Goal: Information Seeking & Learning: Learn about a topic

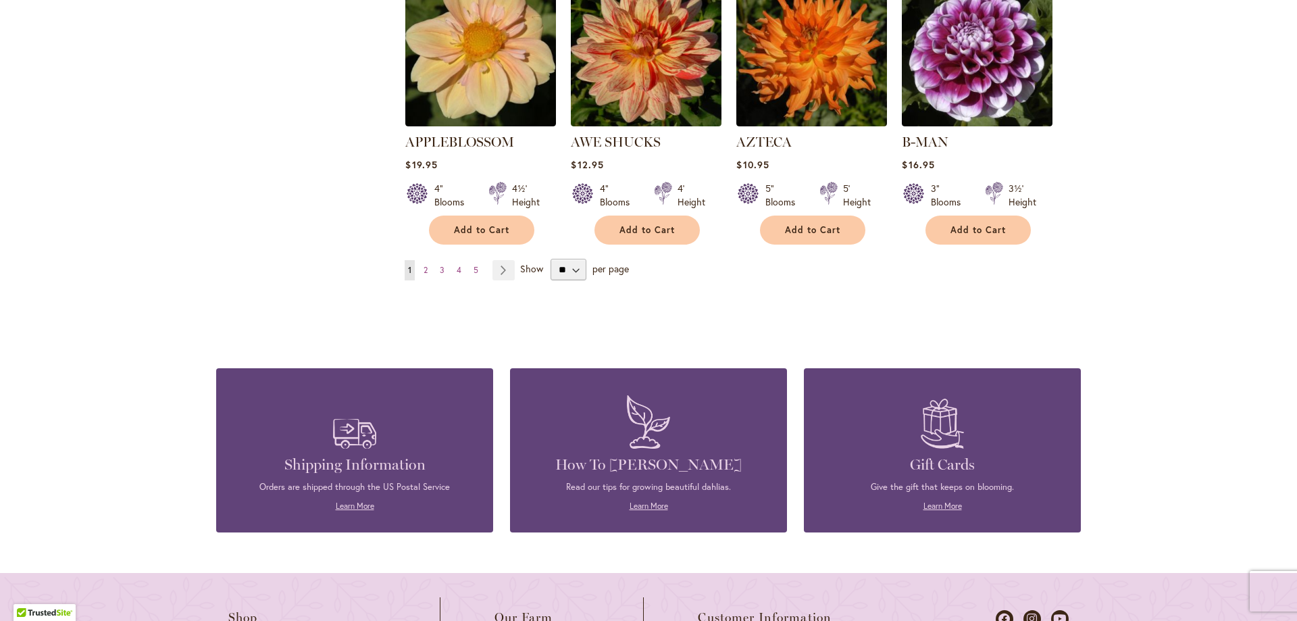
scroll to position [1148, 0]
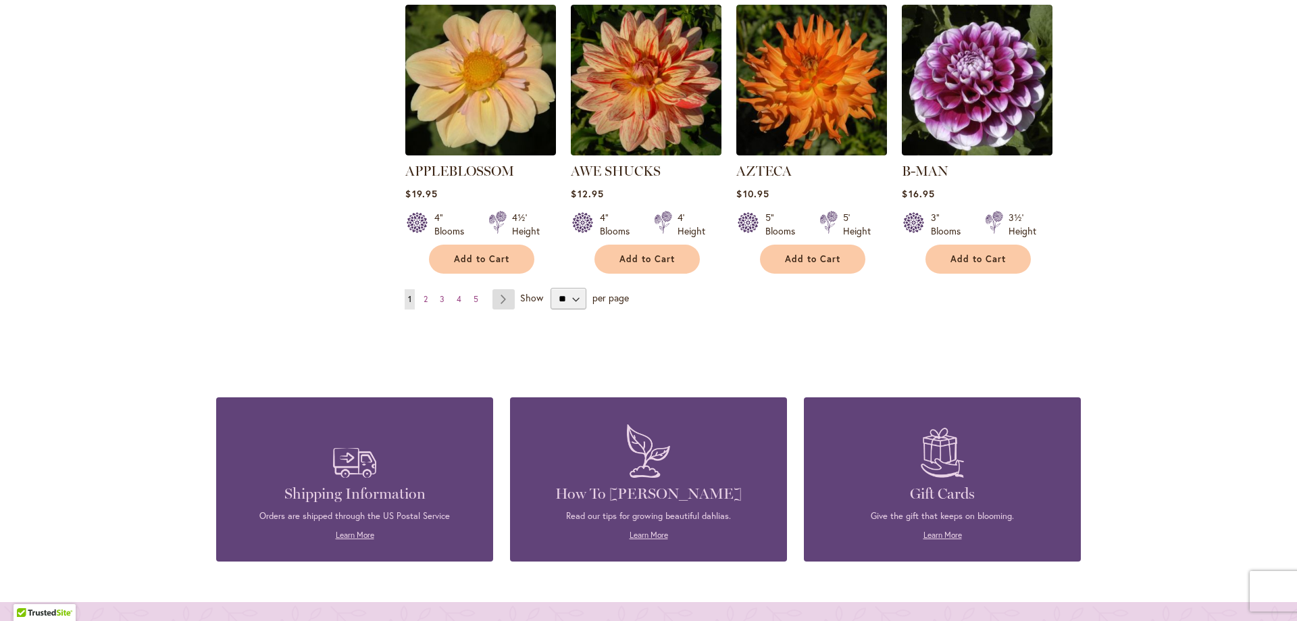
click at [499, 289] on link "Page Next" at bounding box center [503, 299] width 22 height 20
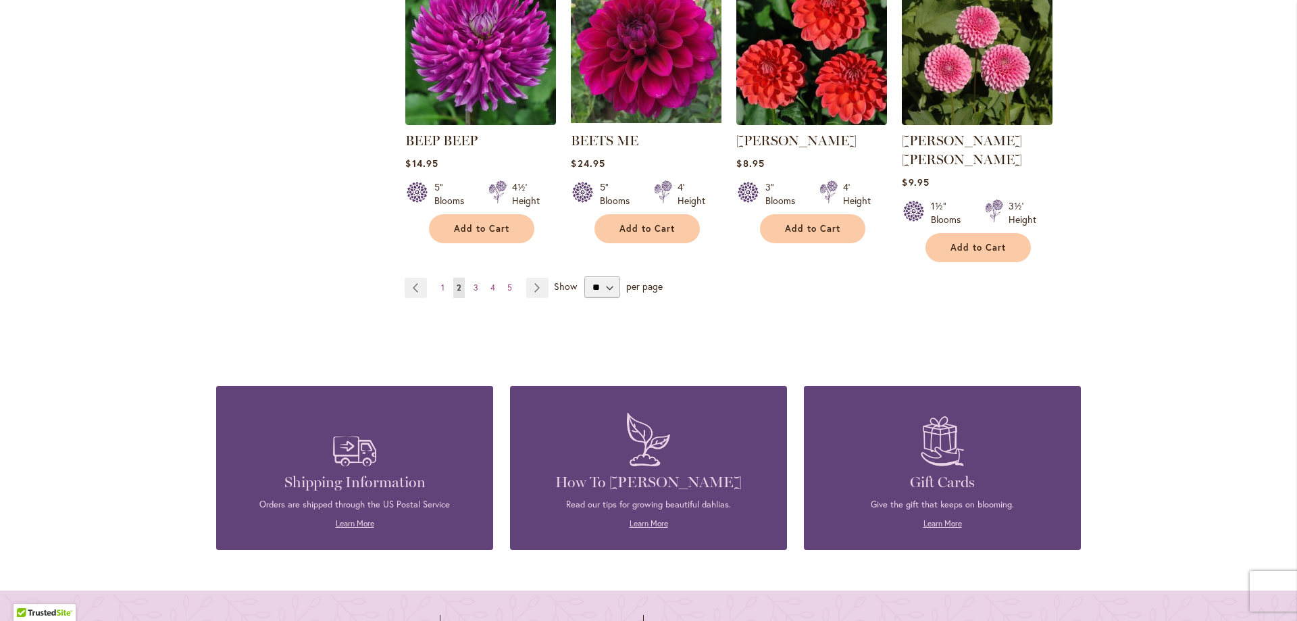
scroll to position [1196, 0]
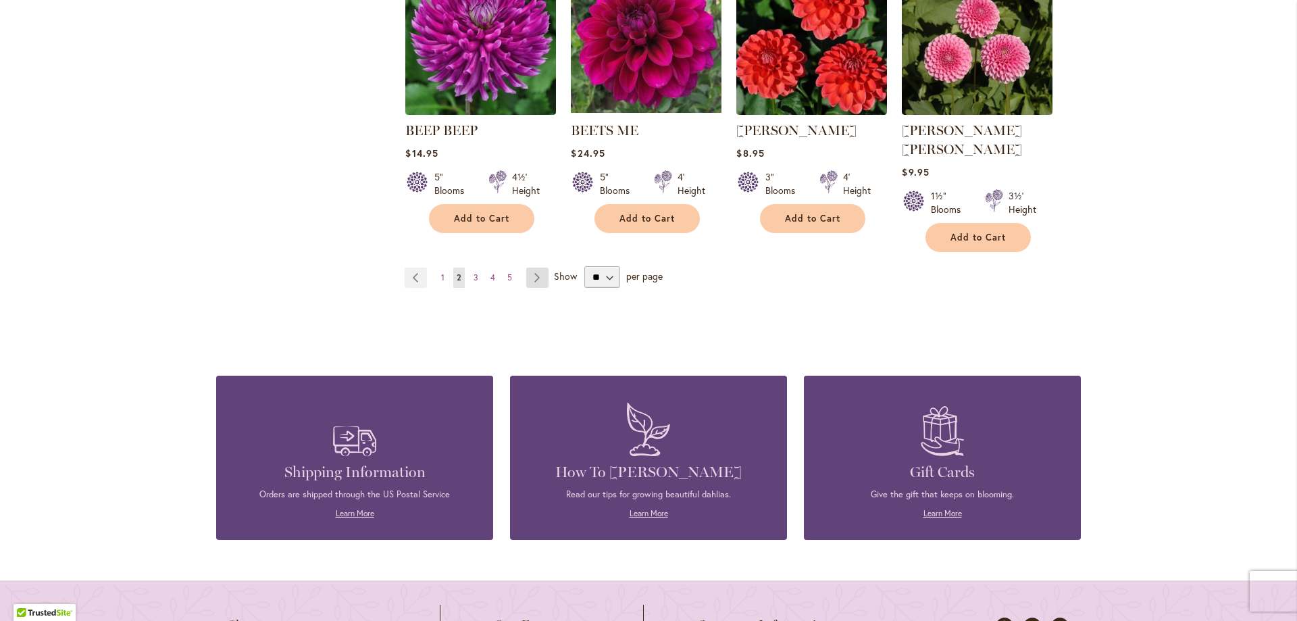
click at [532, 267] on link "Page Next" at bounding box center [537, 277] width 22 height 20
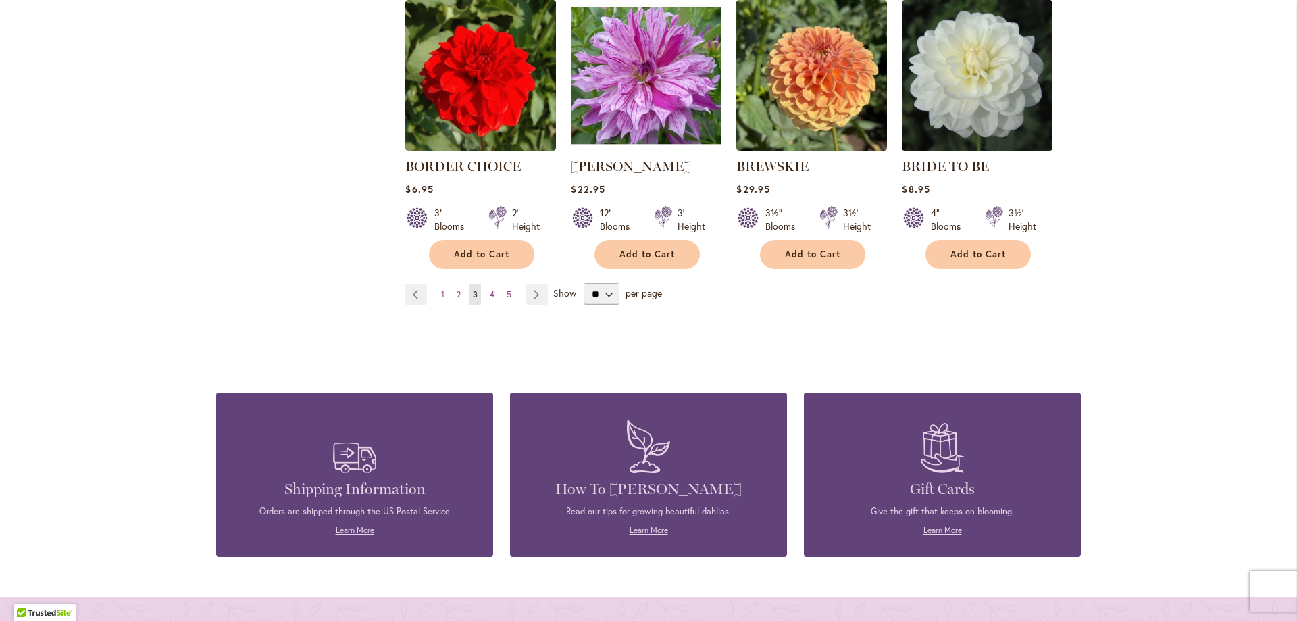
scroll to position [1162, 0]
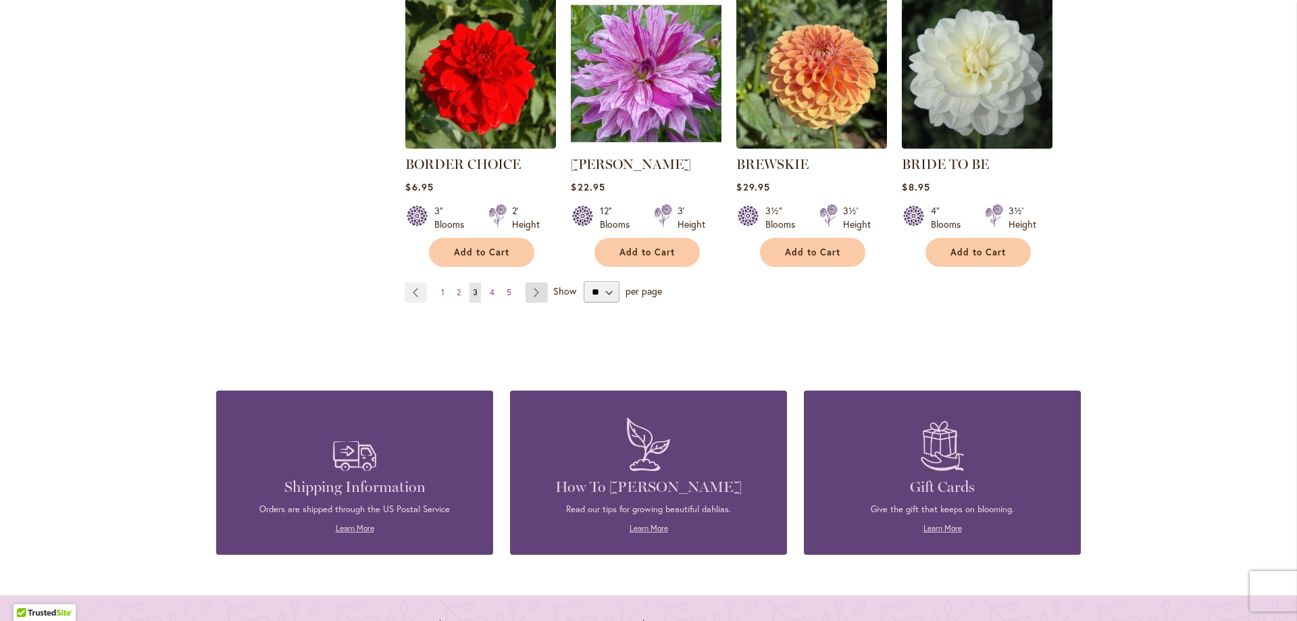
click at [534, 289] on link "Page Next" at bounding box center [537, 292] width 22 height 20
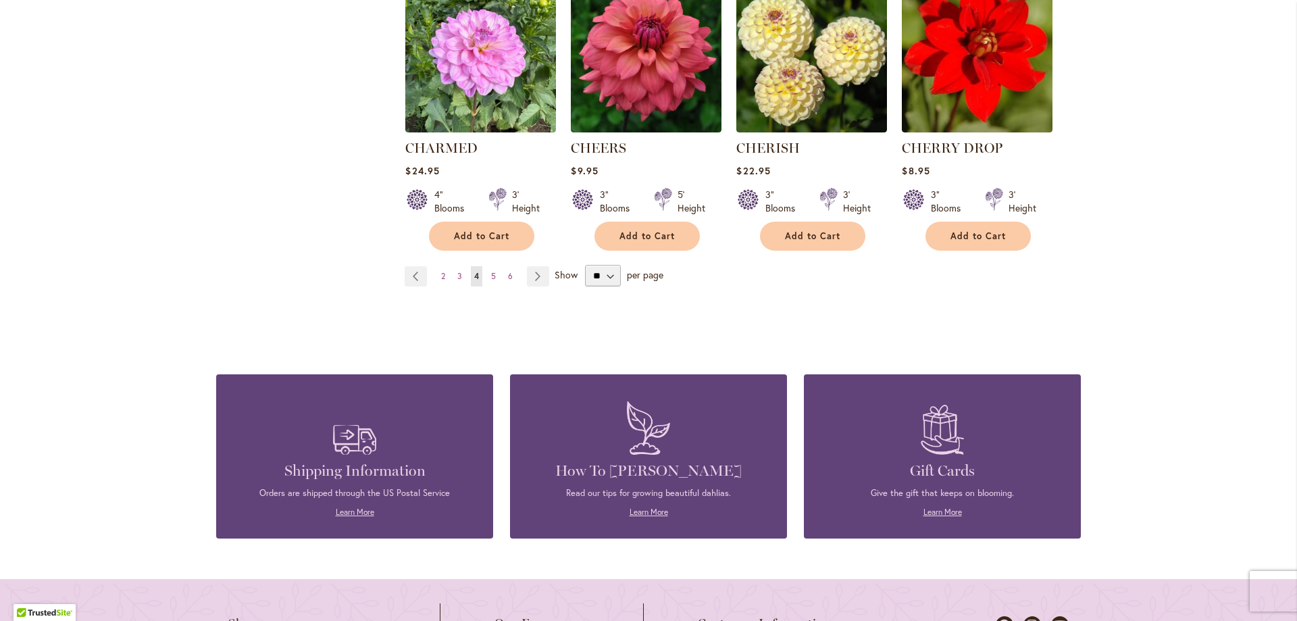
scroll to position [1204, 0]
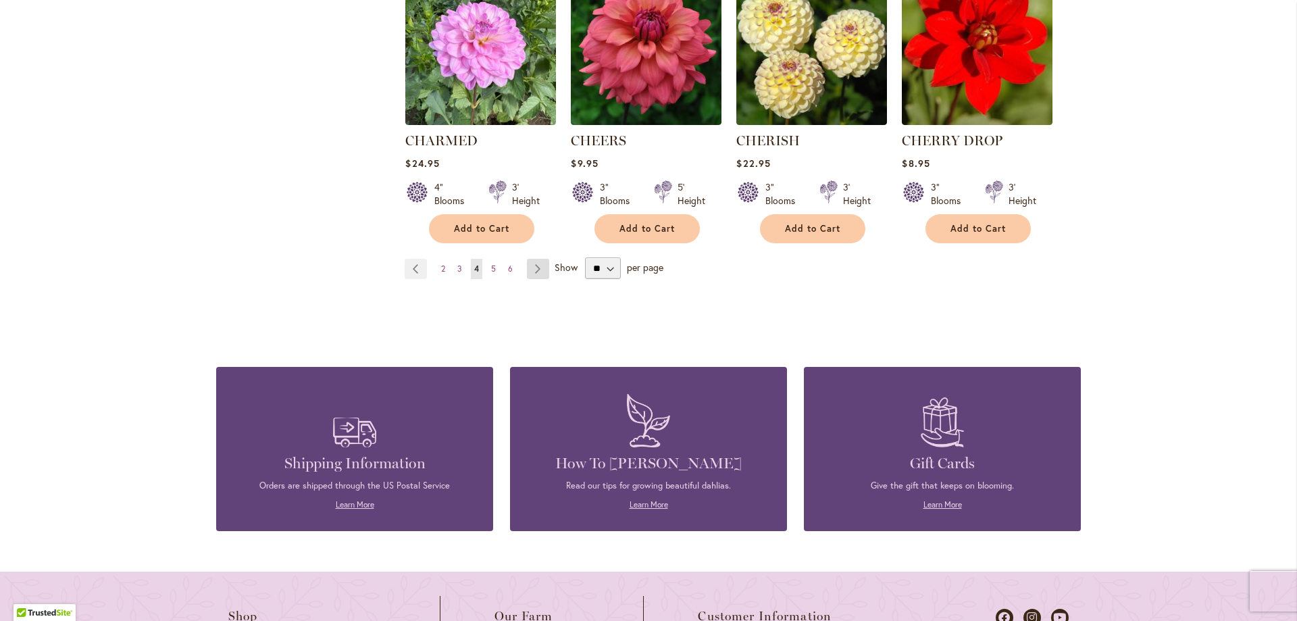
click at [532, 268] on link "Page Next" at bounding box center [538, 269] width 22 height 20
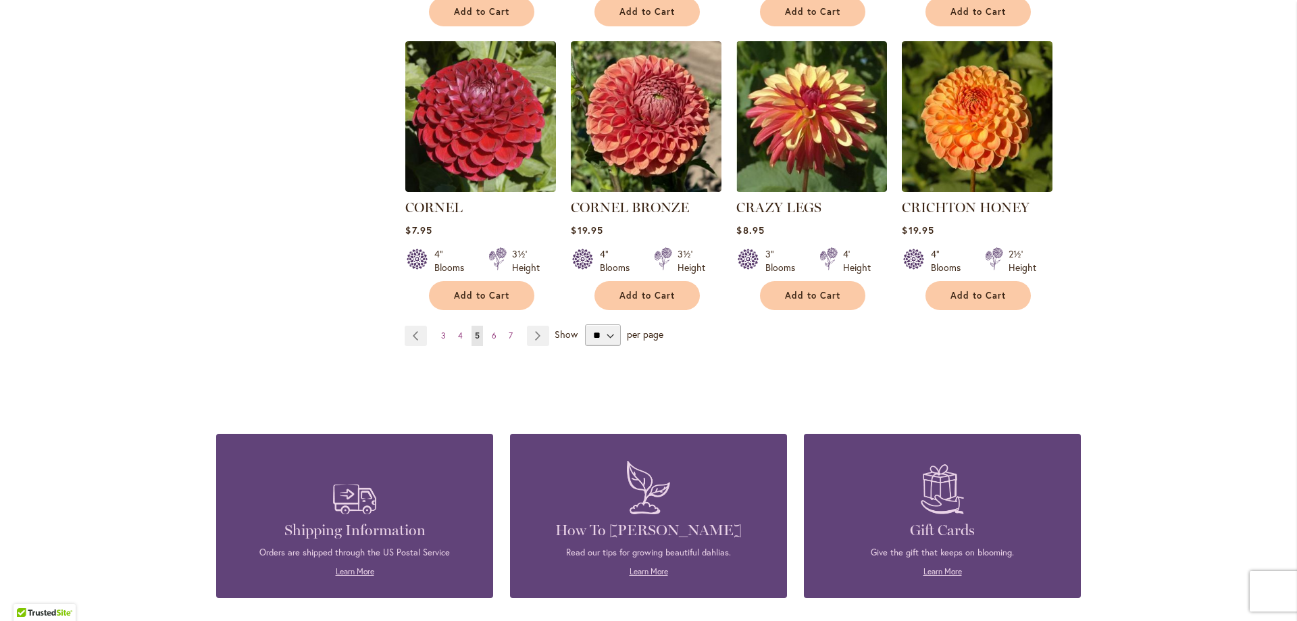
scroll to position [1164, 0]
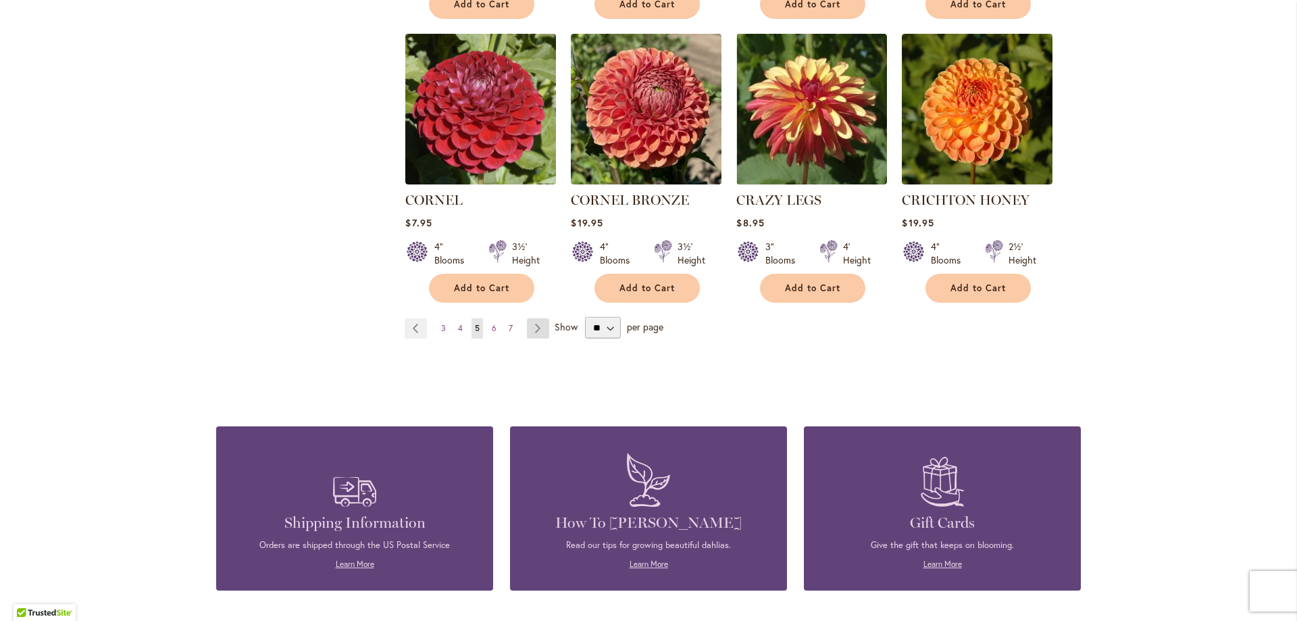
click at [527, 318] on link "Page Next" at bounding box center [538, 328] width 22 height 20
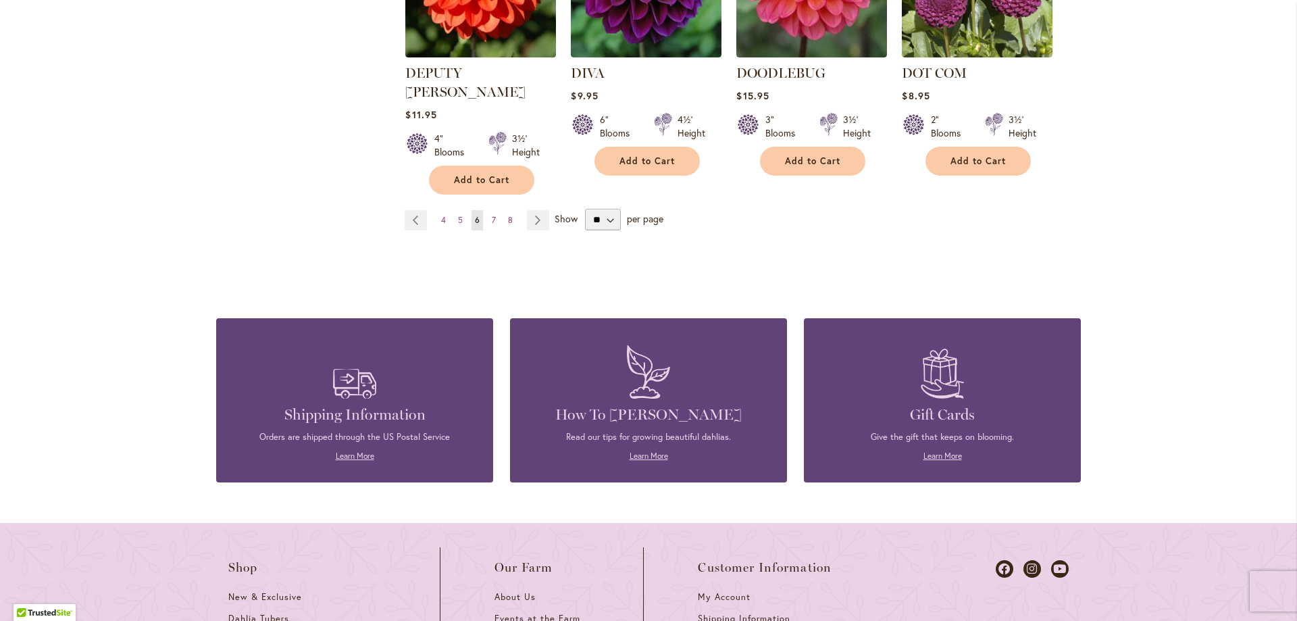
scroll to position [1320, 0]
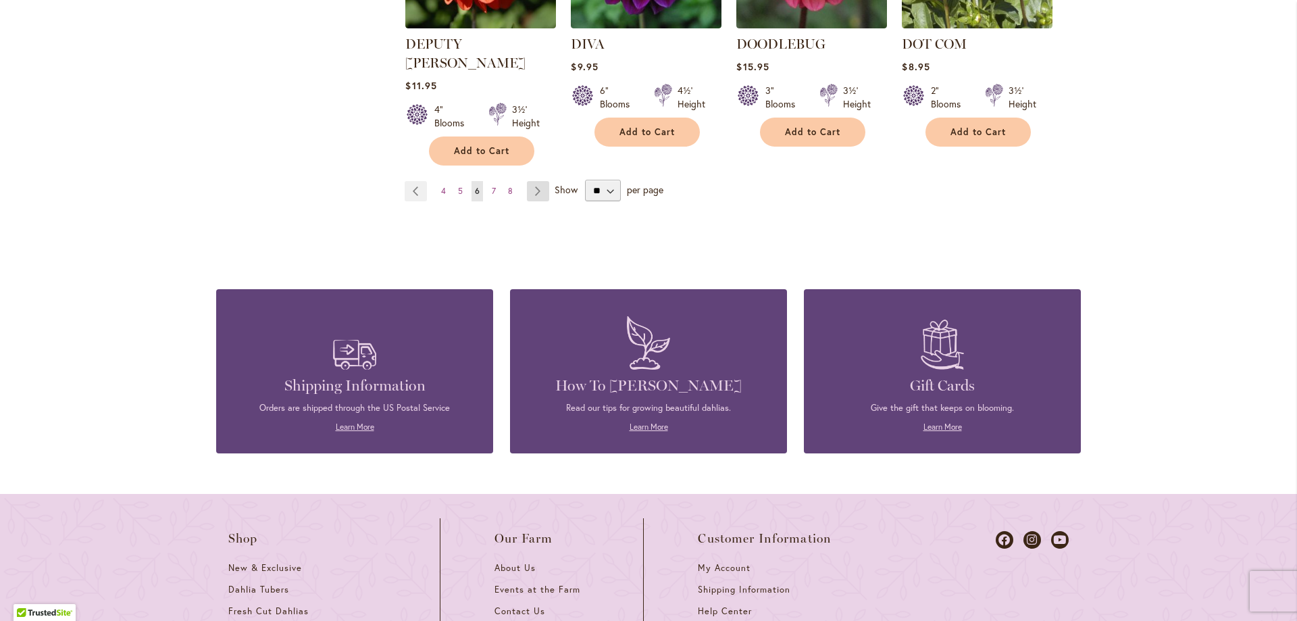
click at [533, 181] on link "Page Next" at bounding box center [538, 191] width 22 height 20
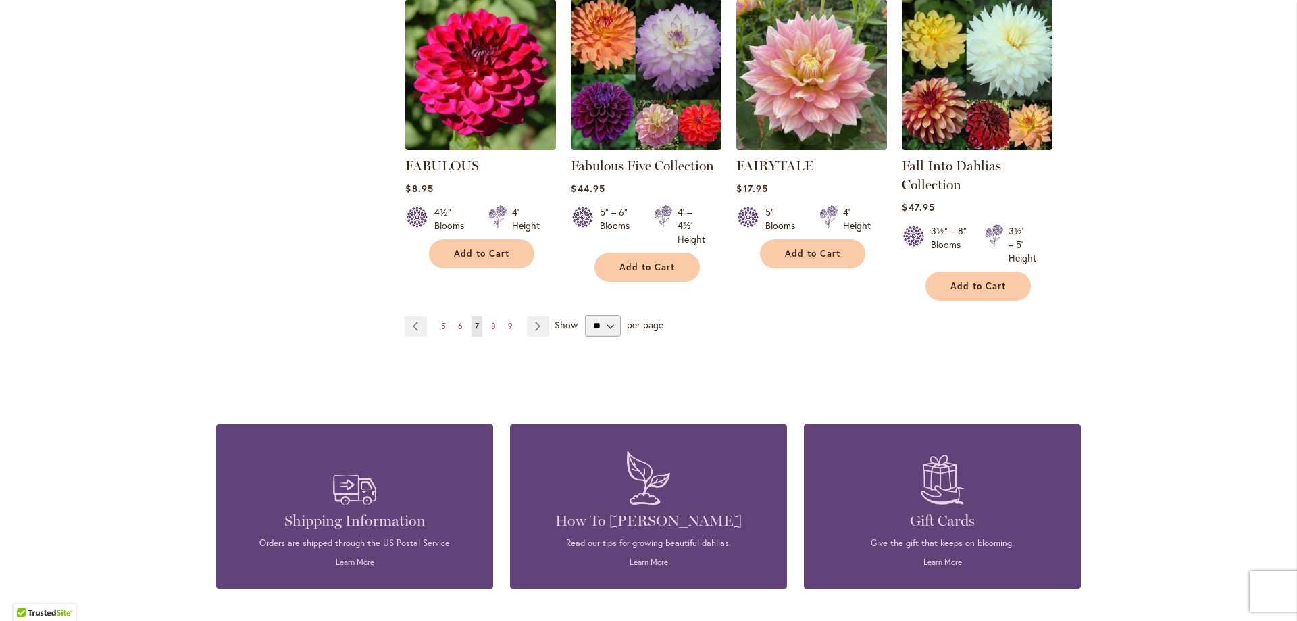
scroll to position [1170, 0]
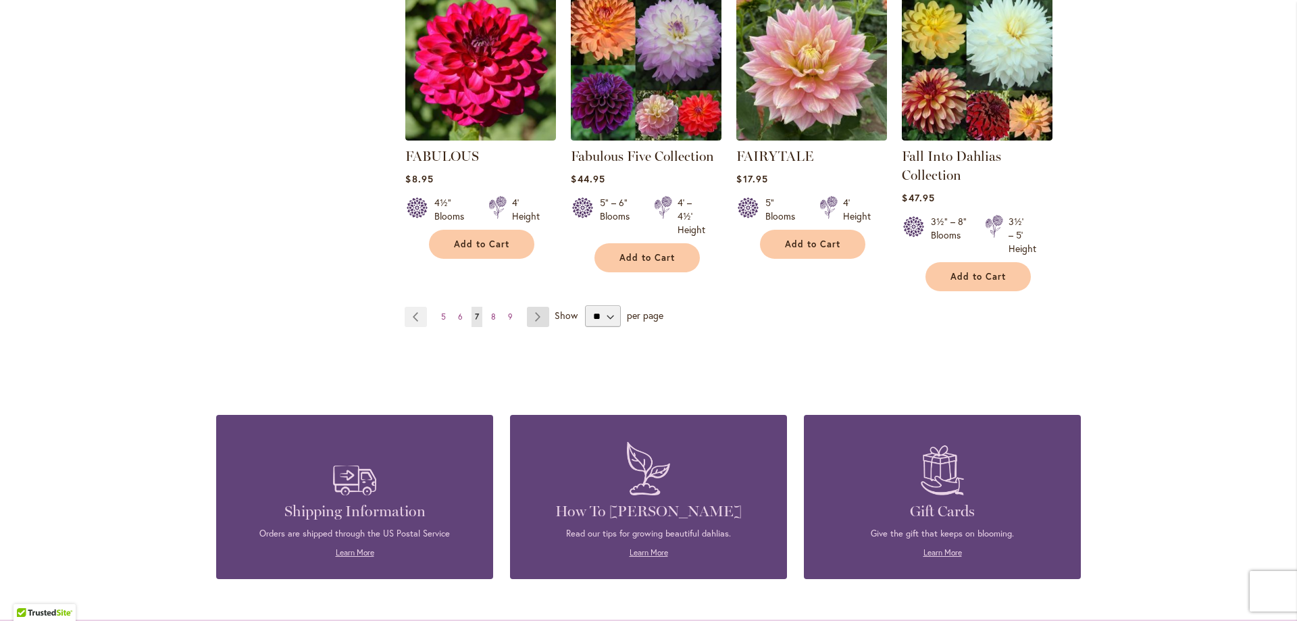
click at [533, 313] on link "Page Next" at bounding box center [538, 317] width 22 height 20
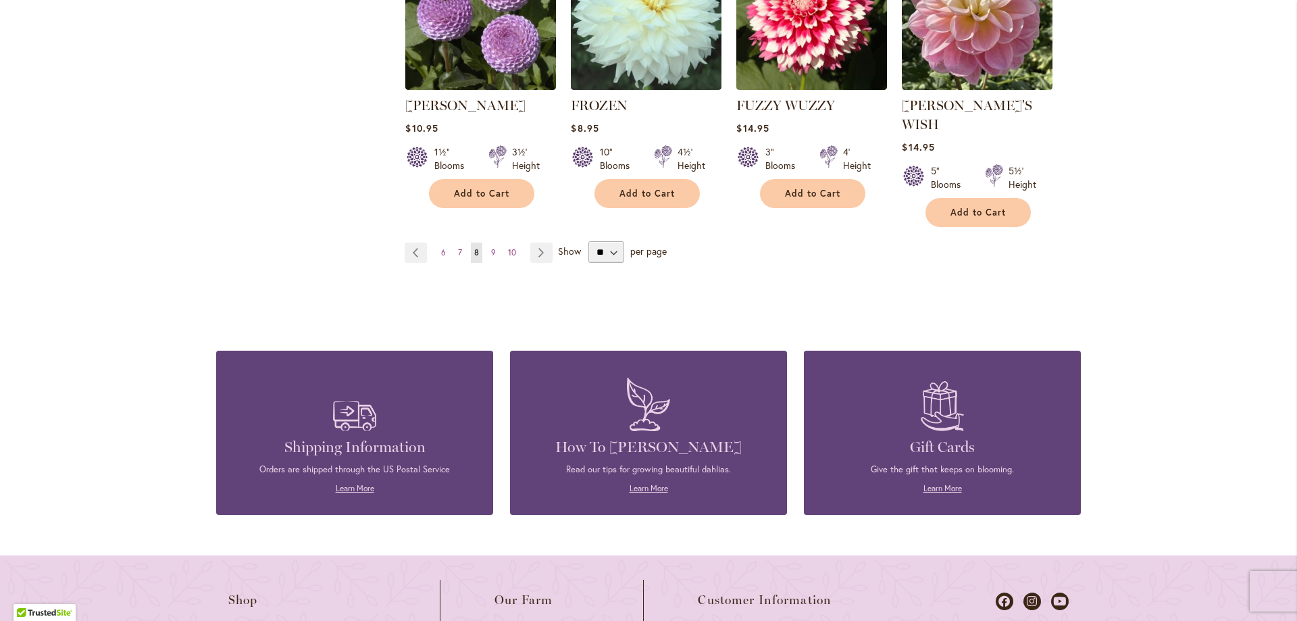
scroll to position [1304, 0]
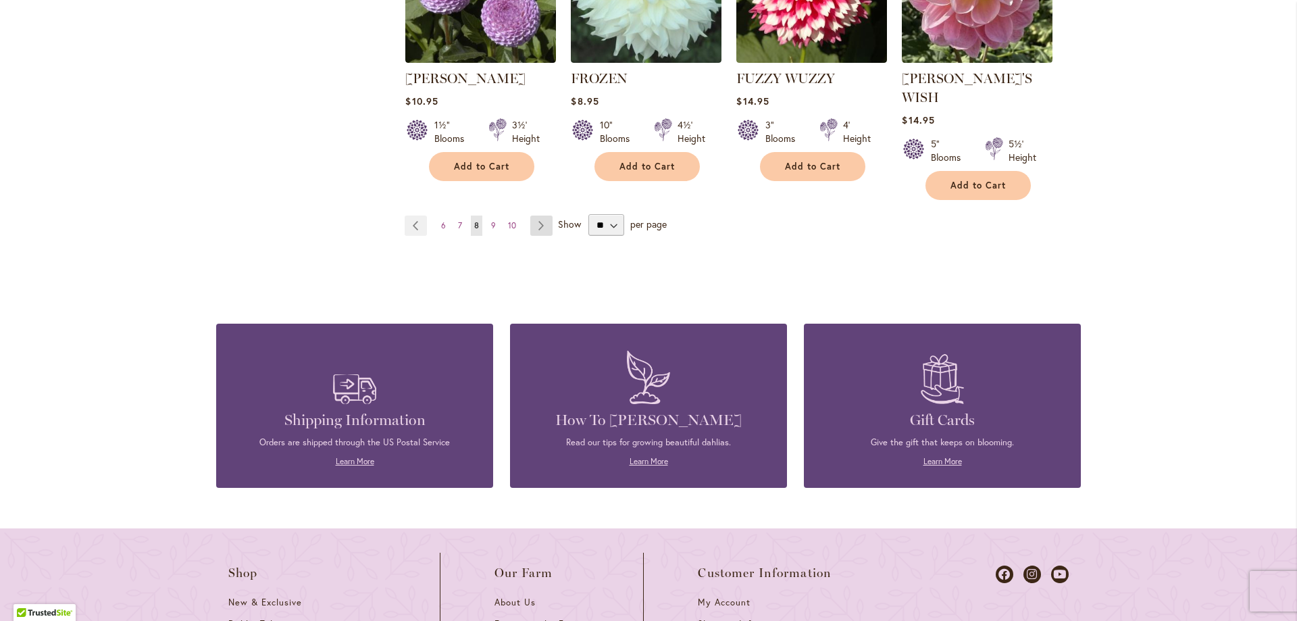
click at [539, 215] on link "Page Next" at bounding box center [541, 225] width 22 height 20
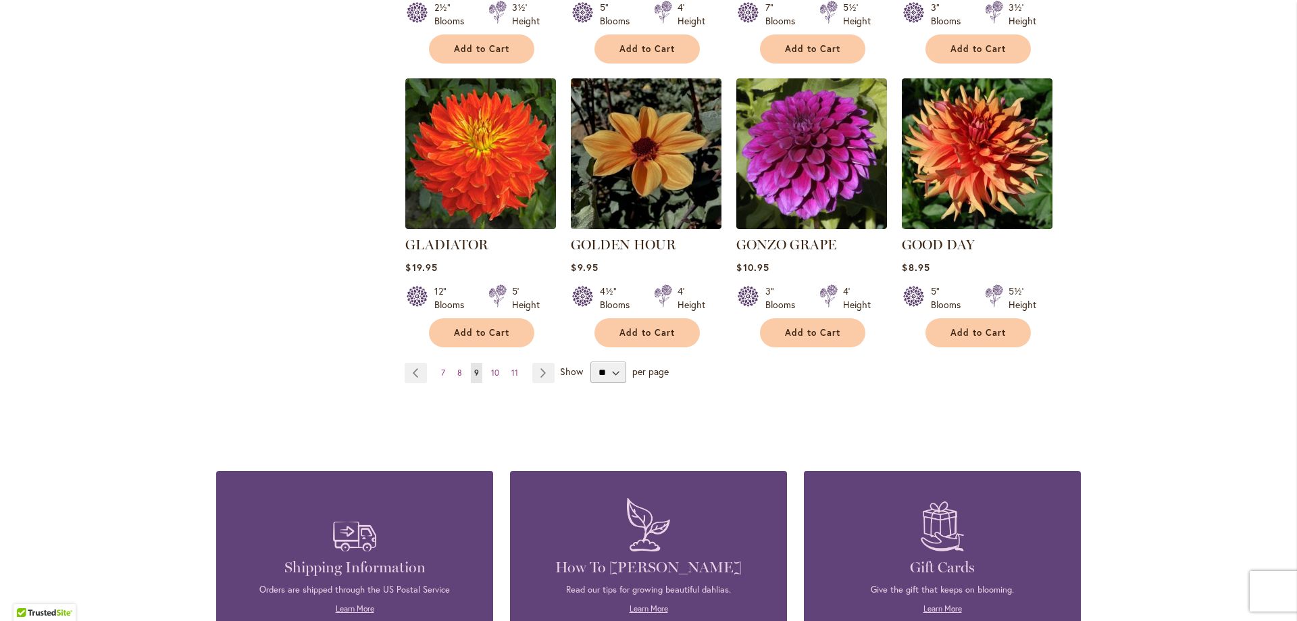
scroll to position [1131, 0]
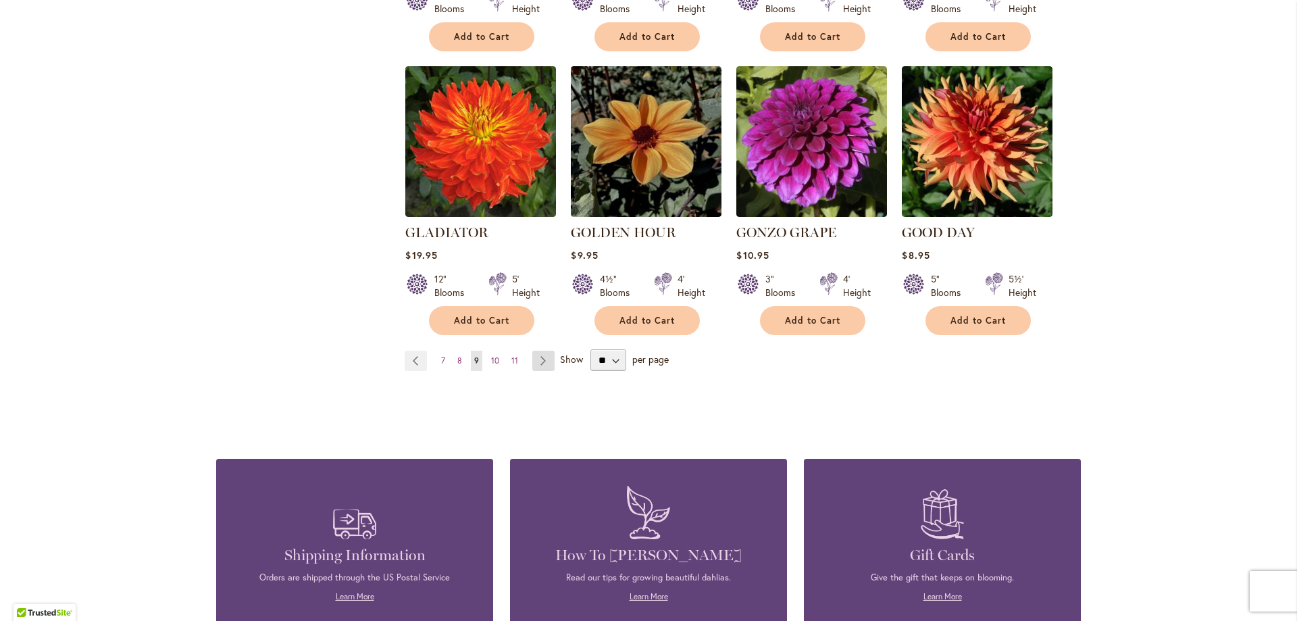
click at [537, 351] on link "Page Next" at bounding box center [543, 361] width 22 height 20
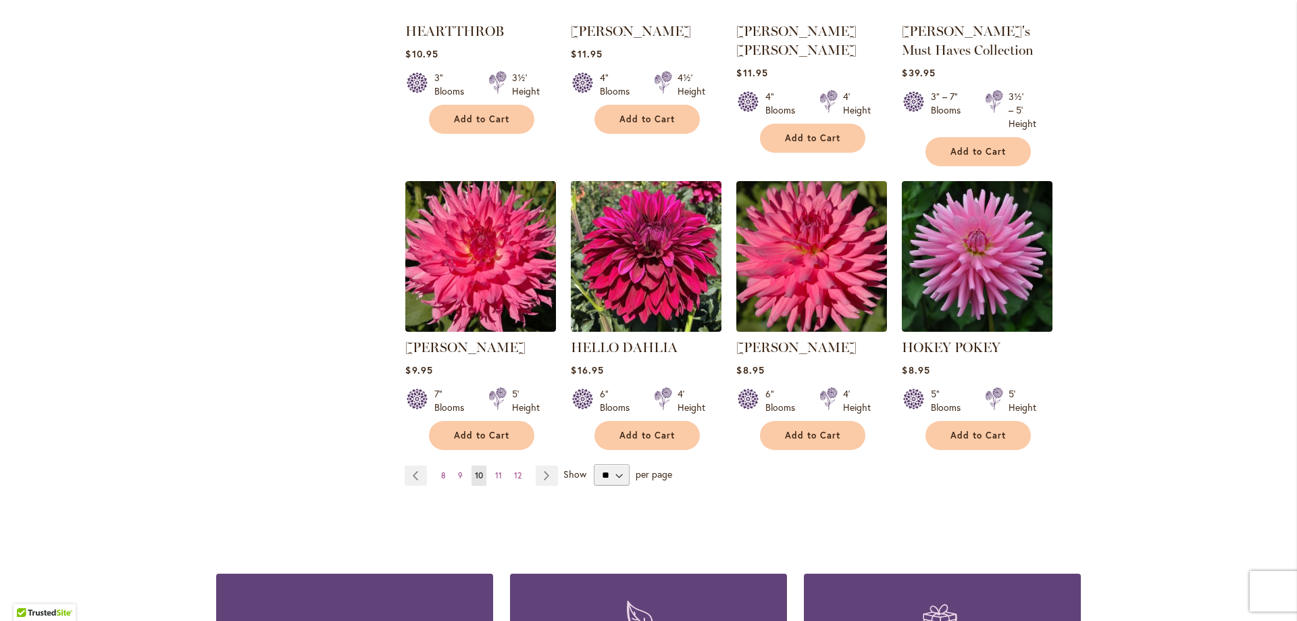
scroll to position [1035, 0]
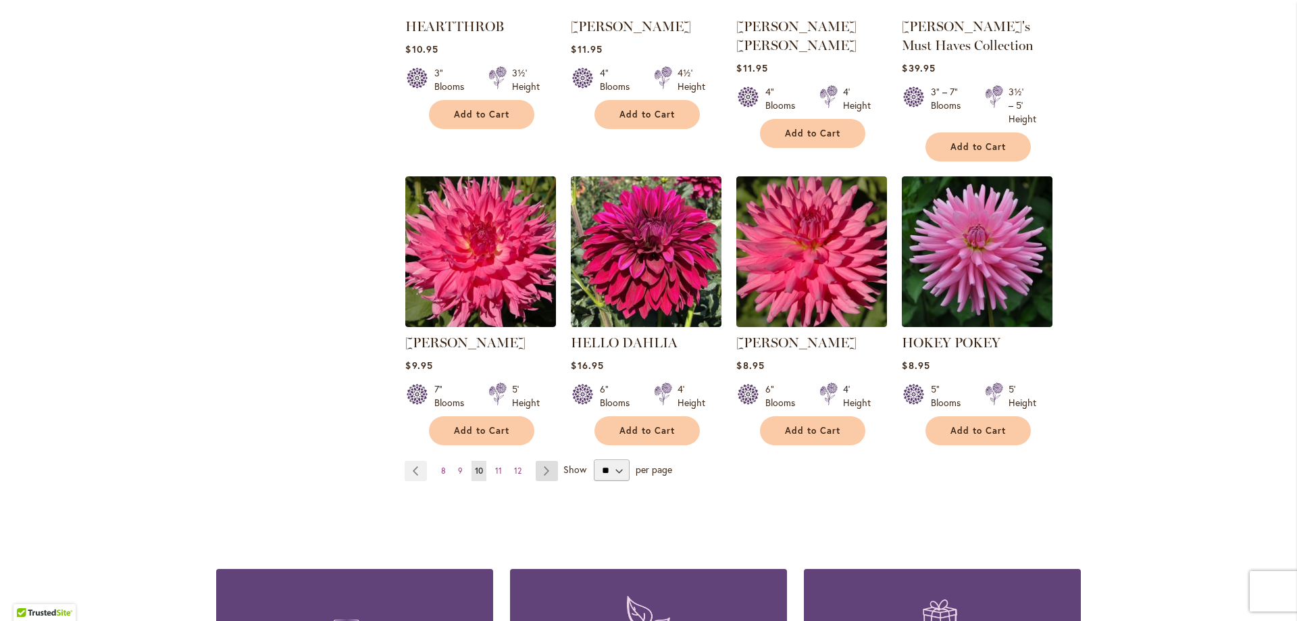
click at [541, 464] on link "Page Next" at bounding box center [547, 471] width 22 height 20
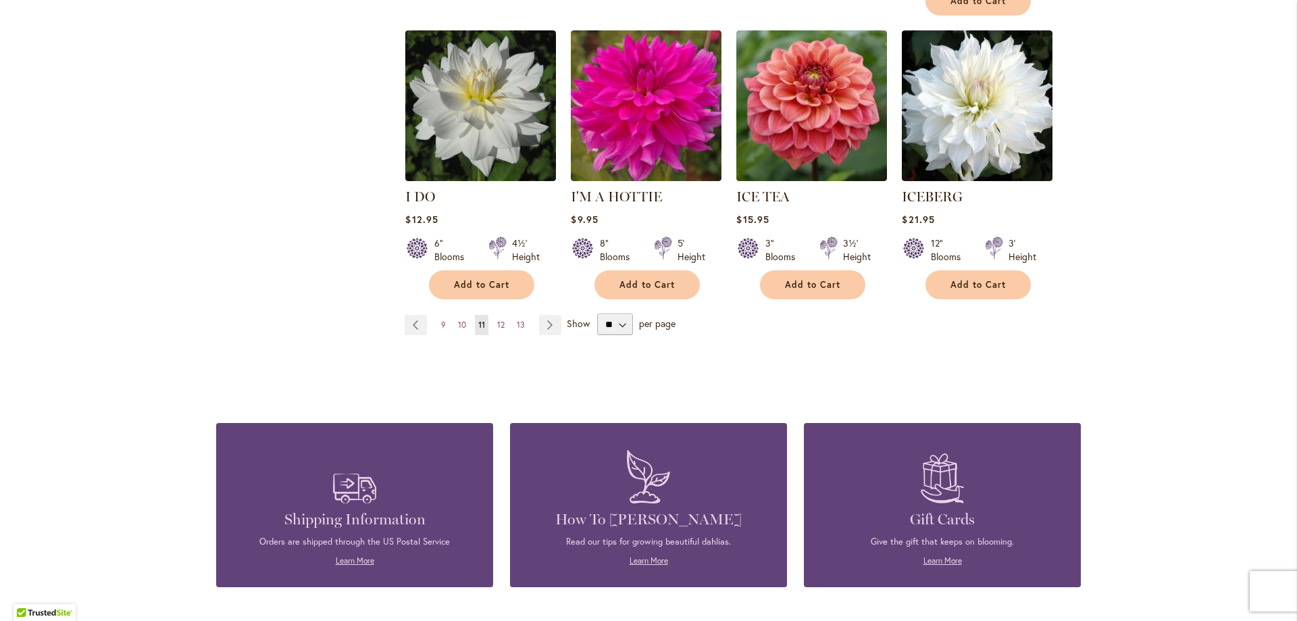
scroll to position [1163, 0]
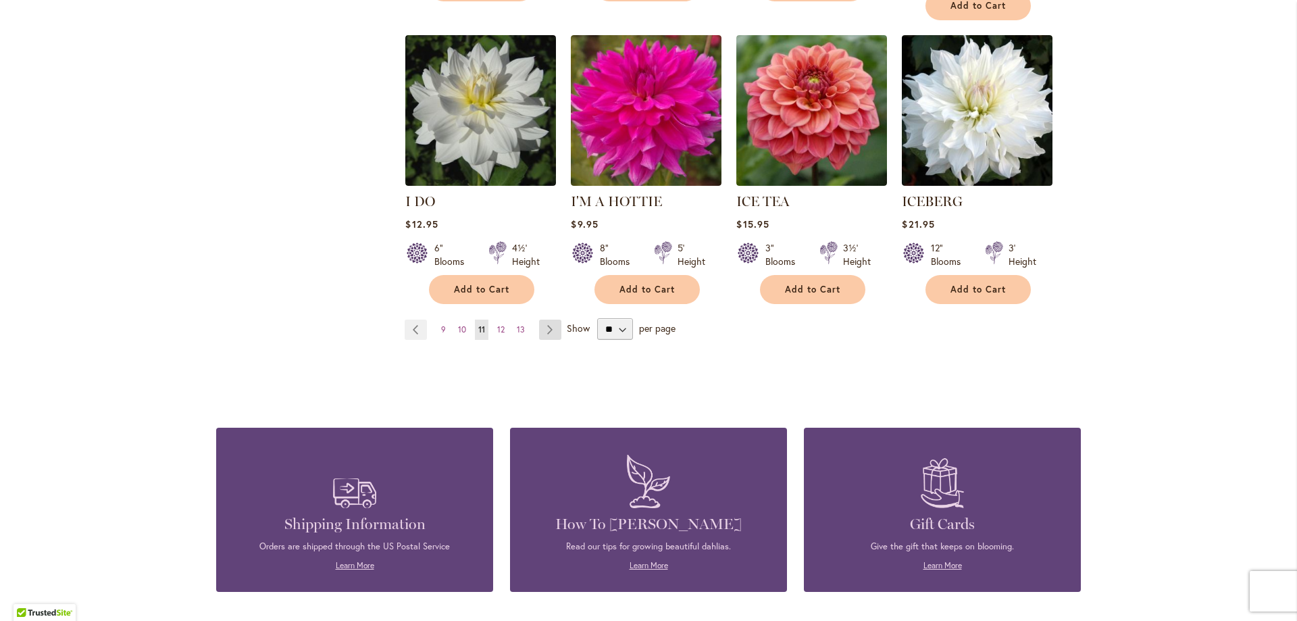
click at [542, 320] on link "Page Next" at bounding box center [550, 330] width 22 height 20
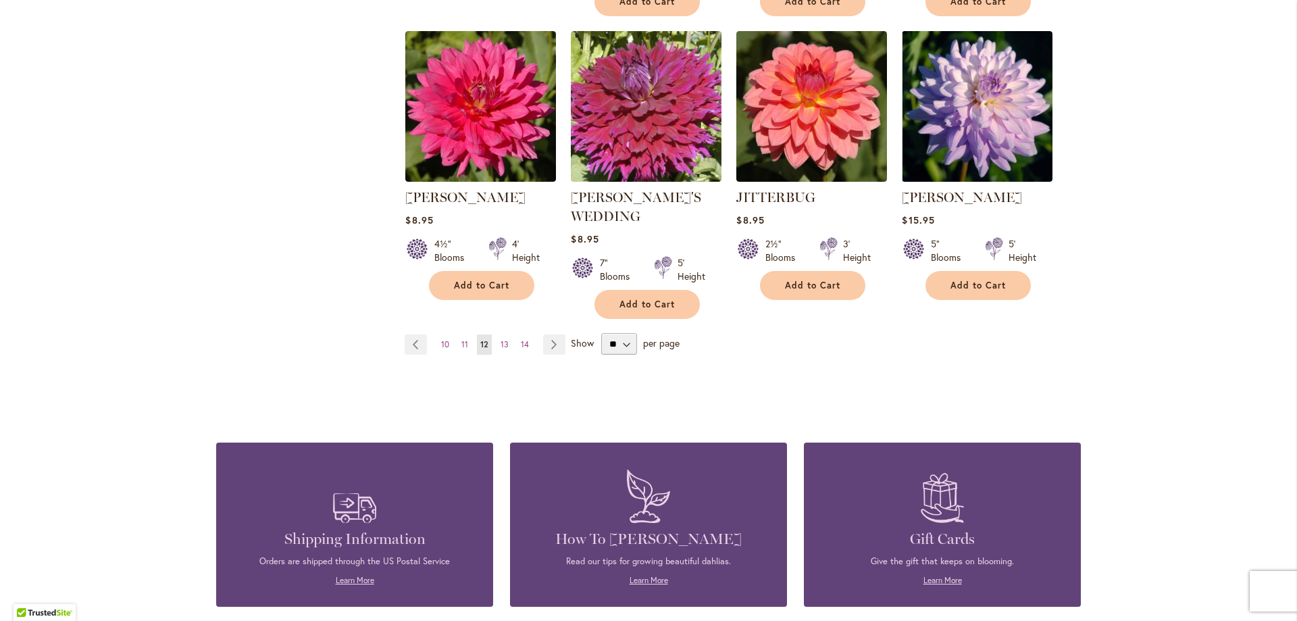
scroll to position [1167, 0]
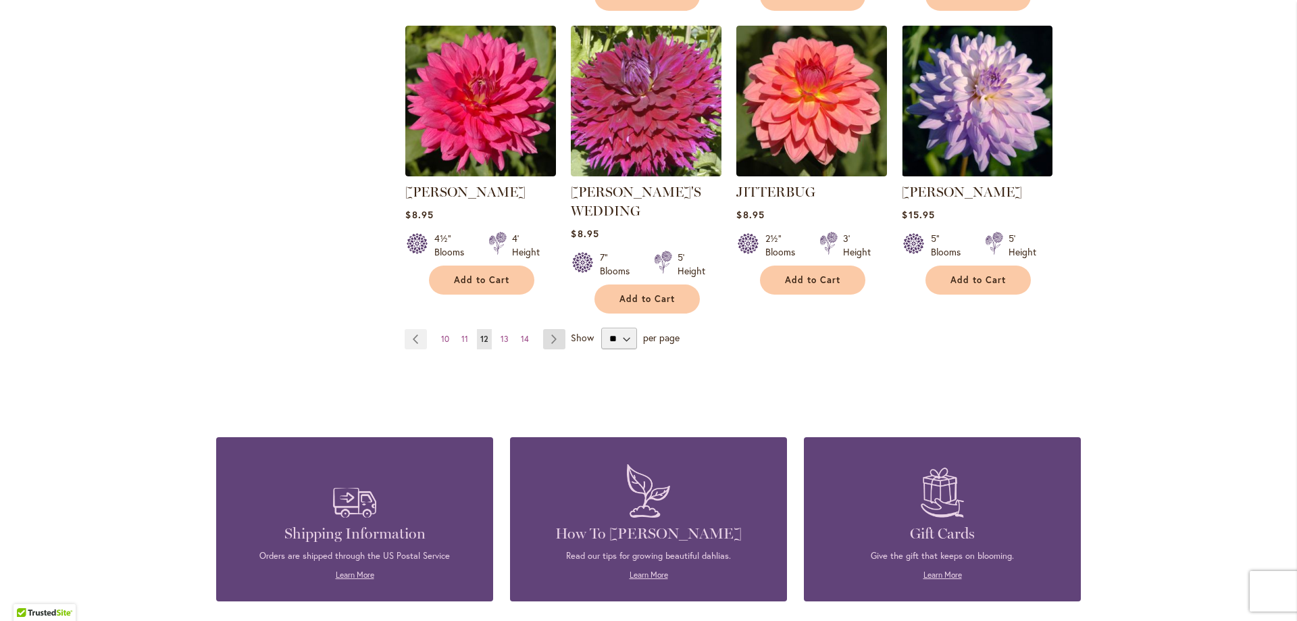
click at [546, 329] on link "Page Next" at bounding box center [554, 339] width 22 height 20
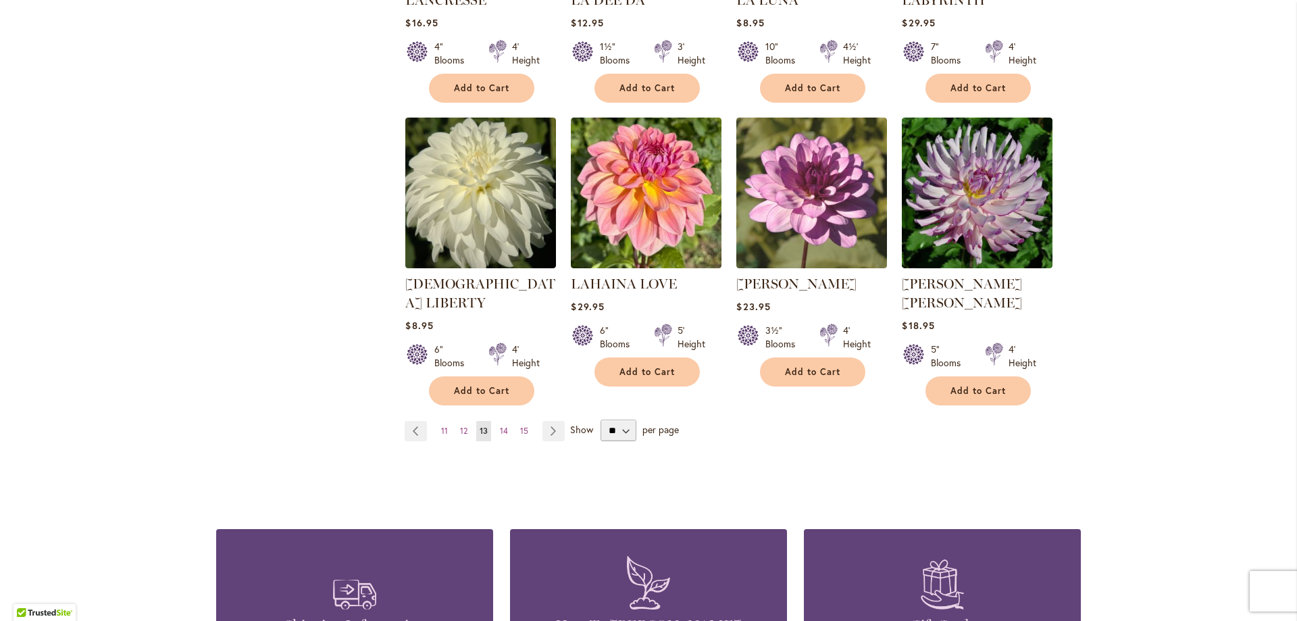
scroll to position [1045, 0]
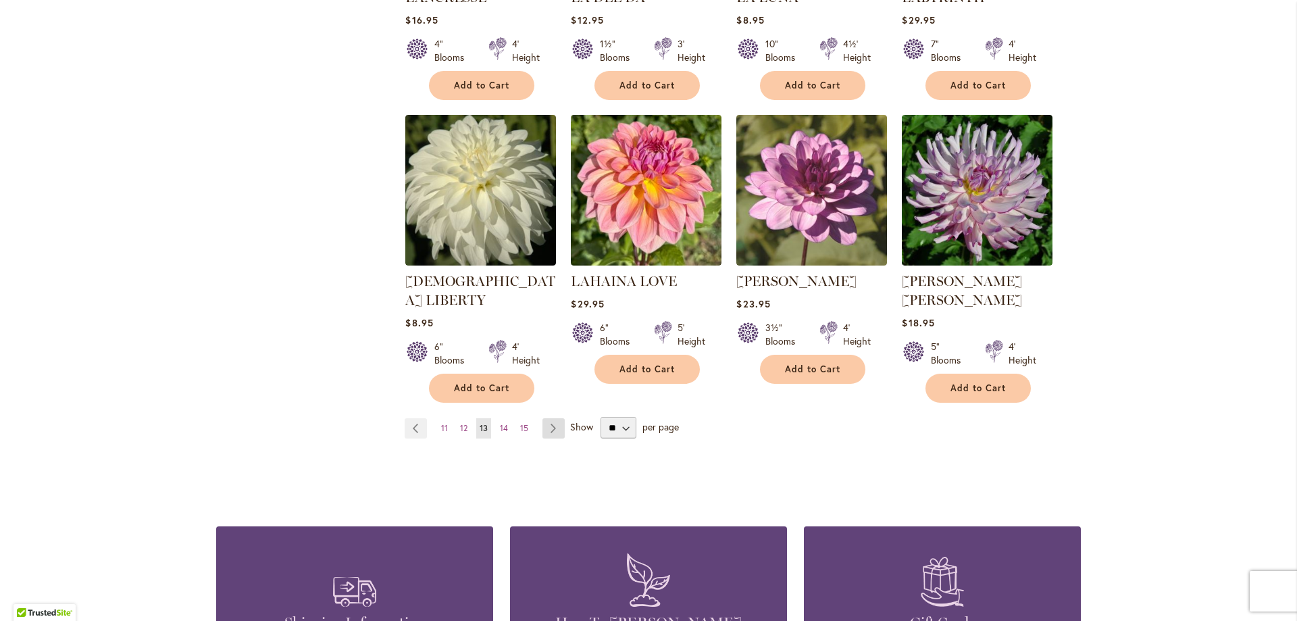
click at [551, 418] on link "Page Next" at bounding box center [553, 428] width 22 height 20
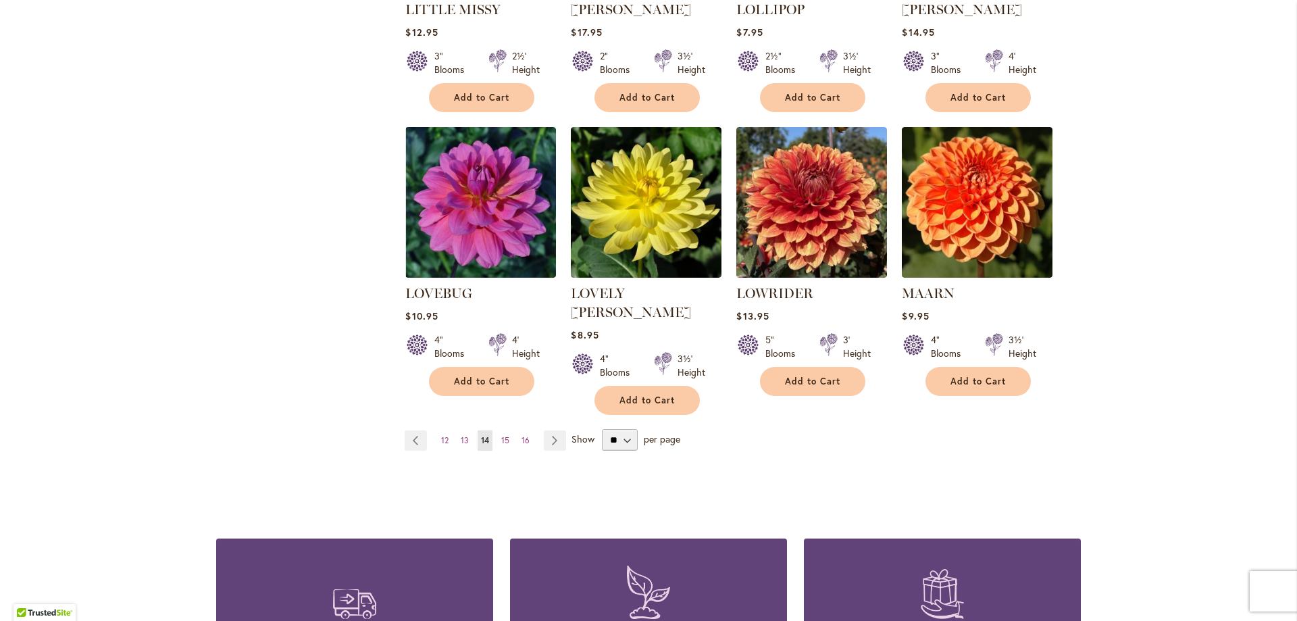
scroll to position [1044, 0]
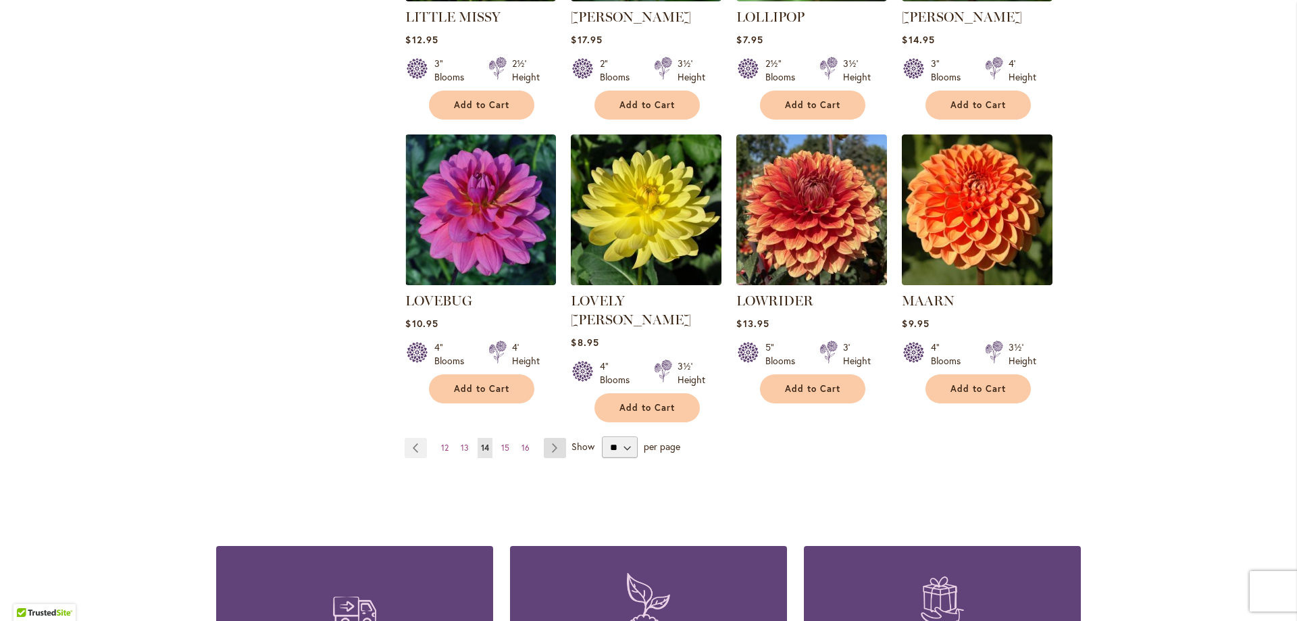
click at [545, 438] on link "Page Next" at bounding box center [555, 448] width 22 height 20
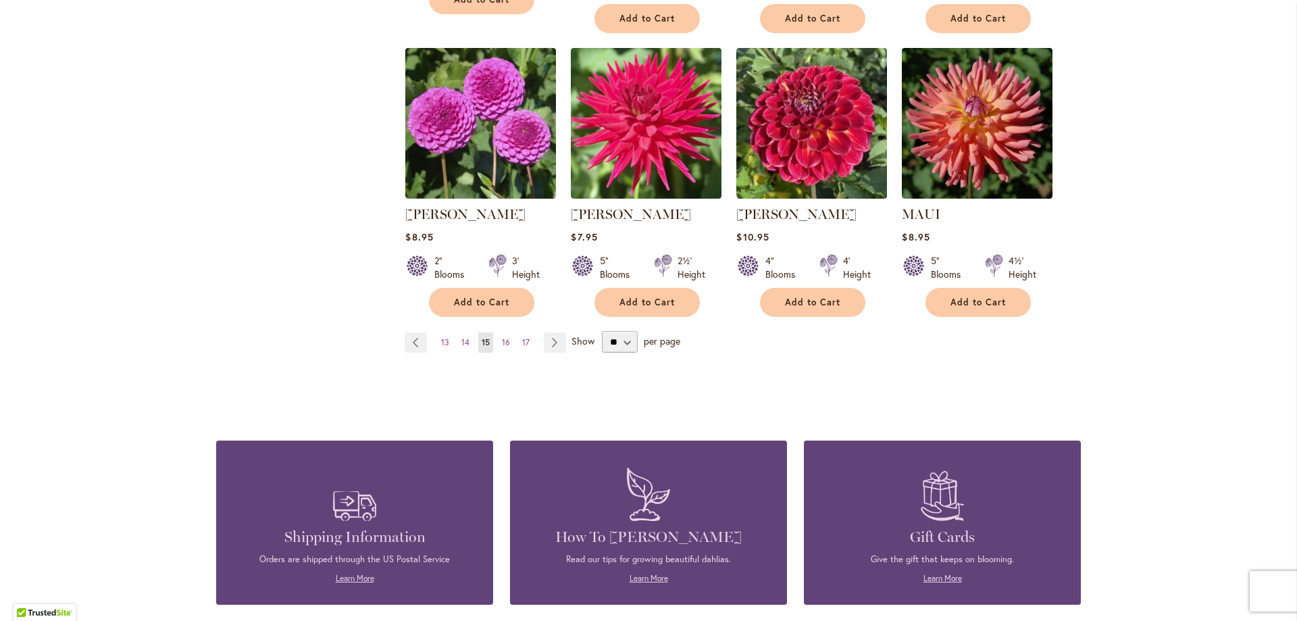
scroll to position [1138, 0]
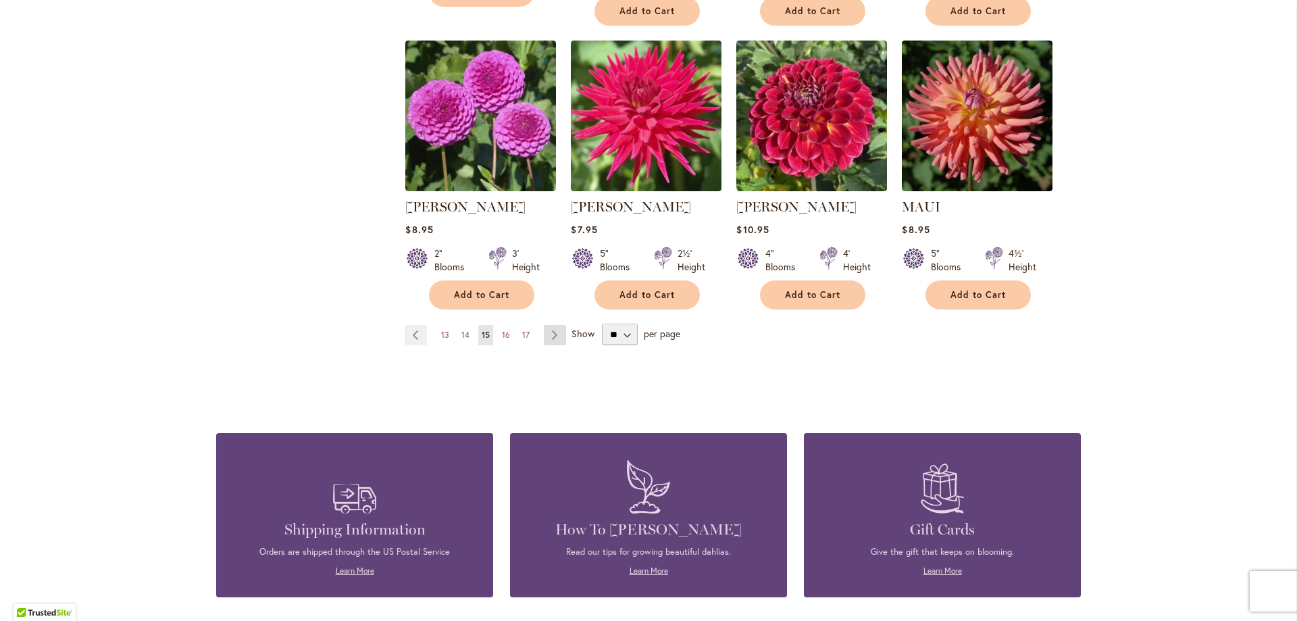
click at [549, 333] on link "Page Next" at bounding box center [555, 335] width 22 height 20
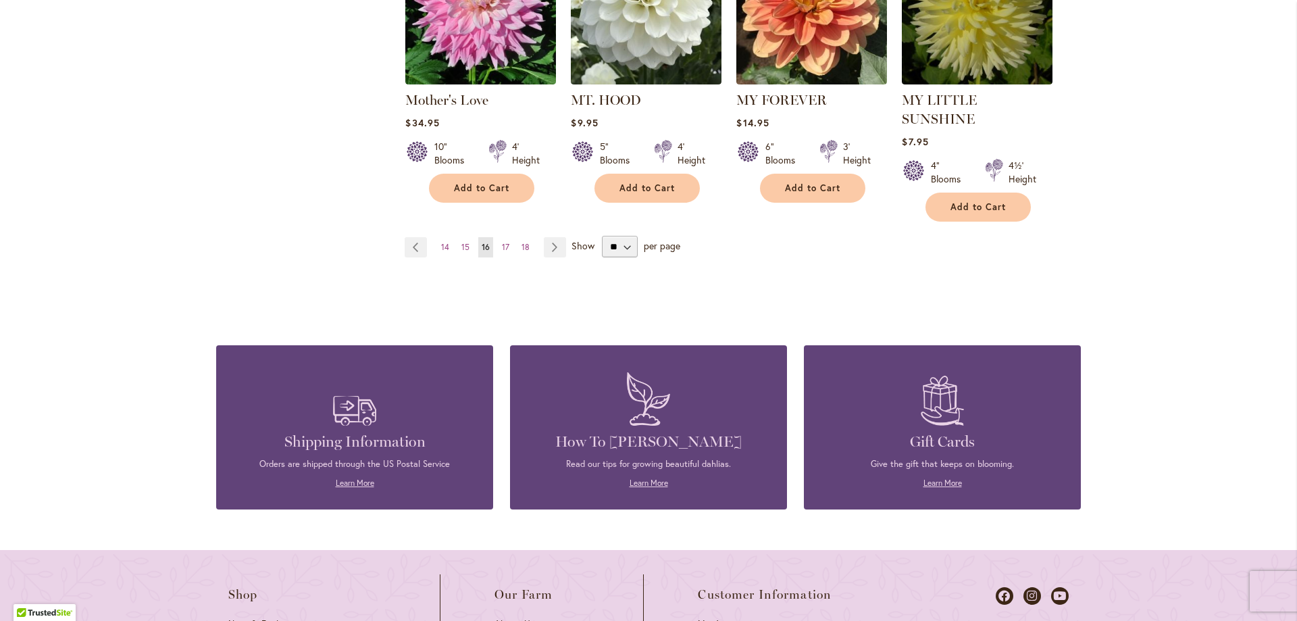
scroll to position [1261, 0]
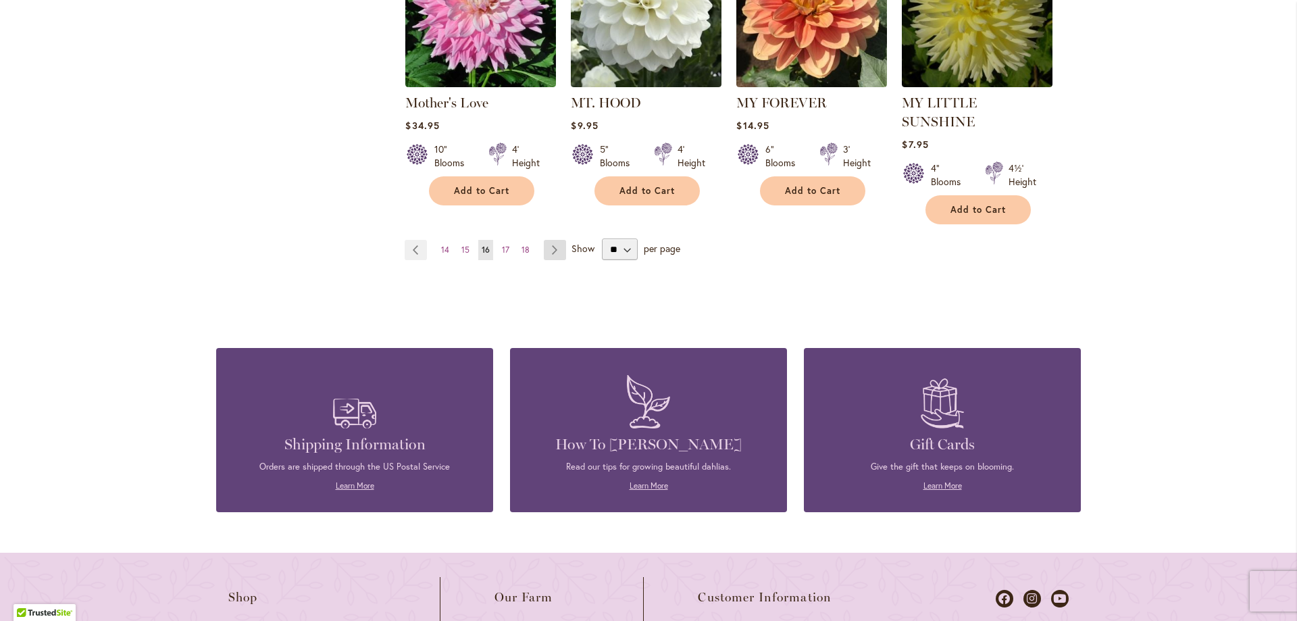
click at [551, 240] on link "Page Next" at bounding box center [555, 250] width 22 height 20
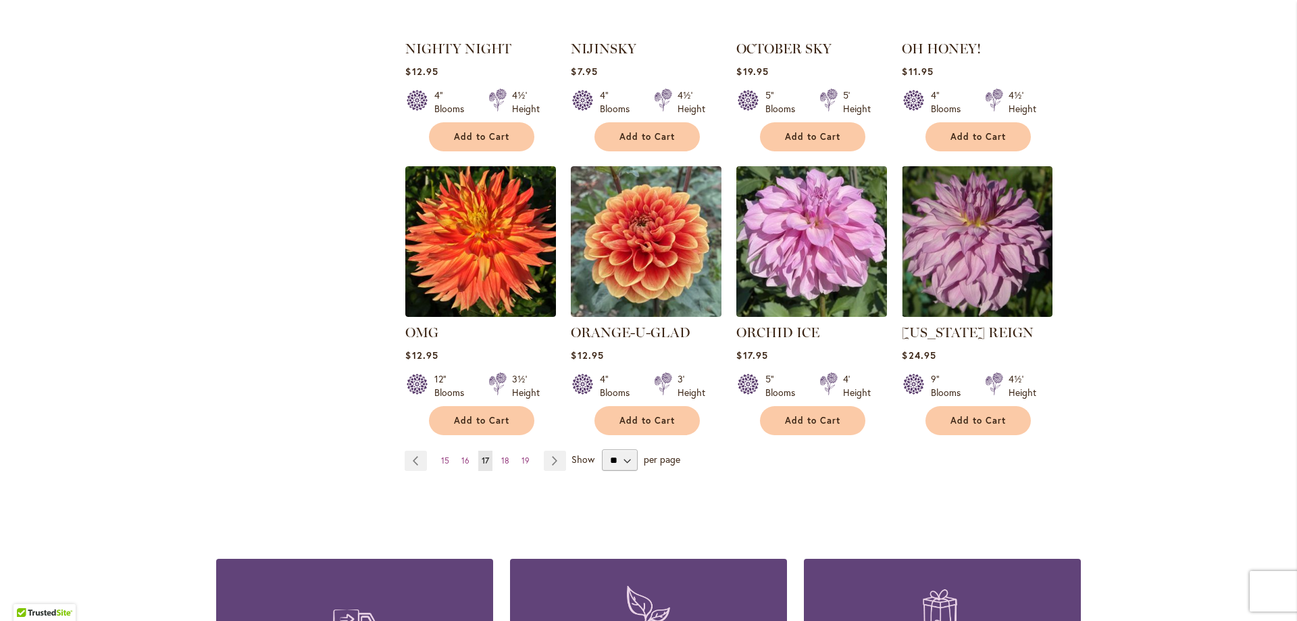
scroll to position [996, 0]
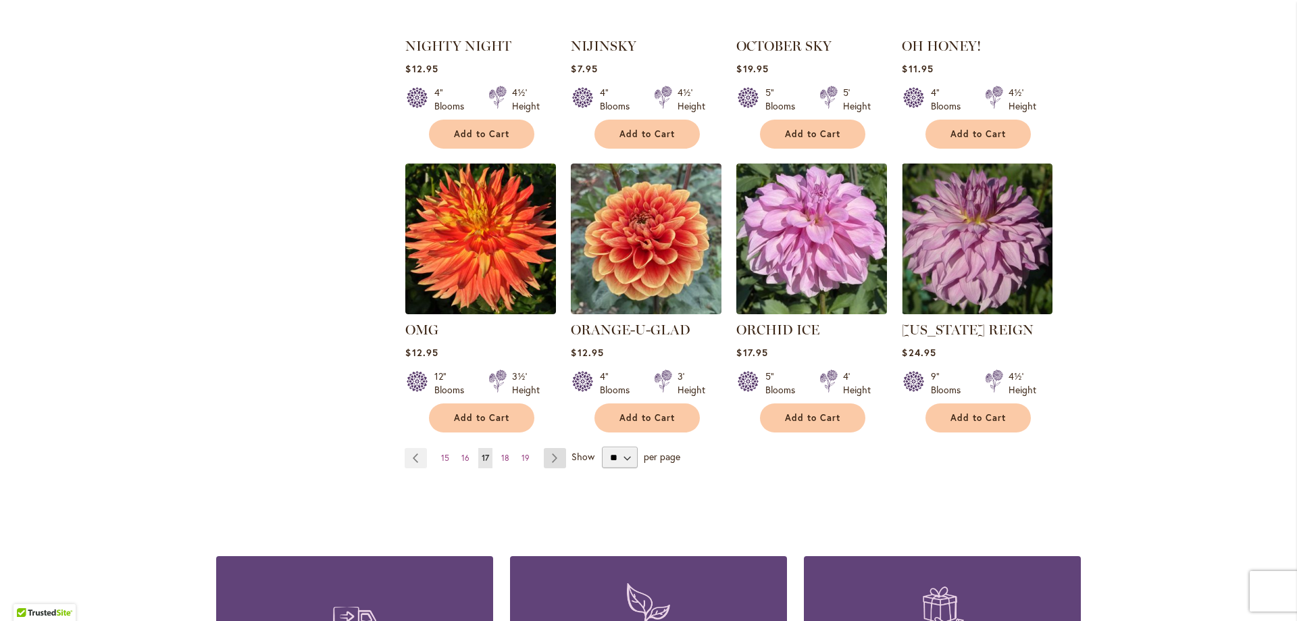
click at [545, 451] on link "Page Next" at bounding box center [555, 458] width 22 height 20
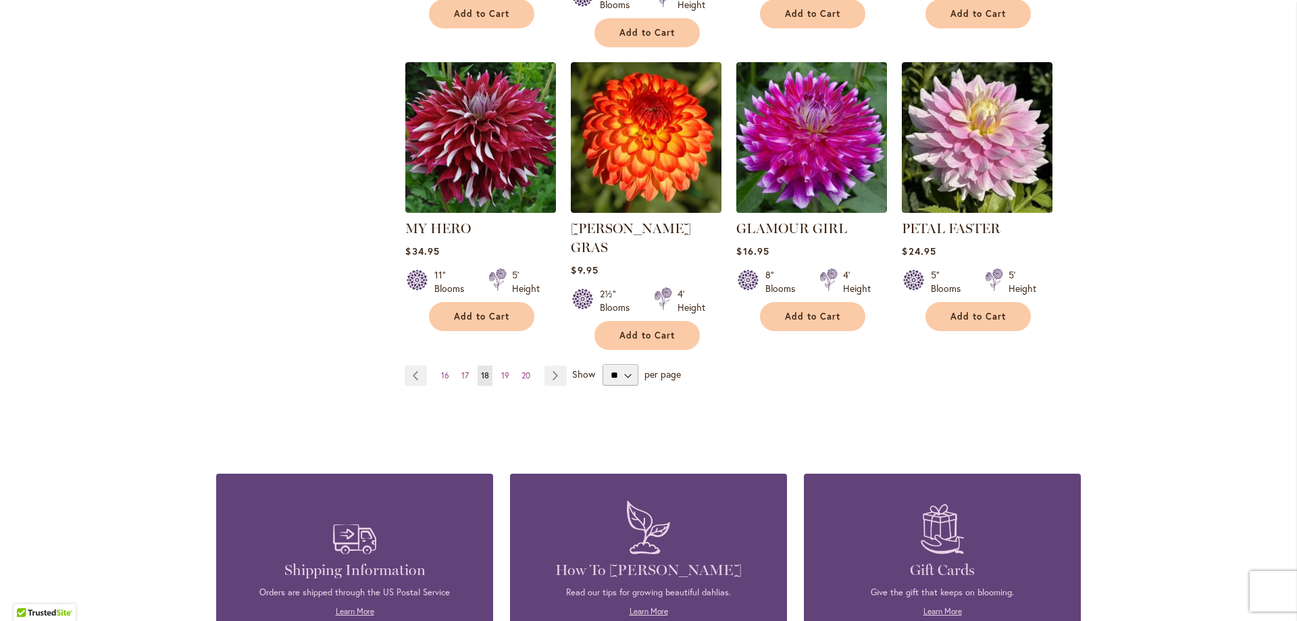
scroll to position [1156, 0]
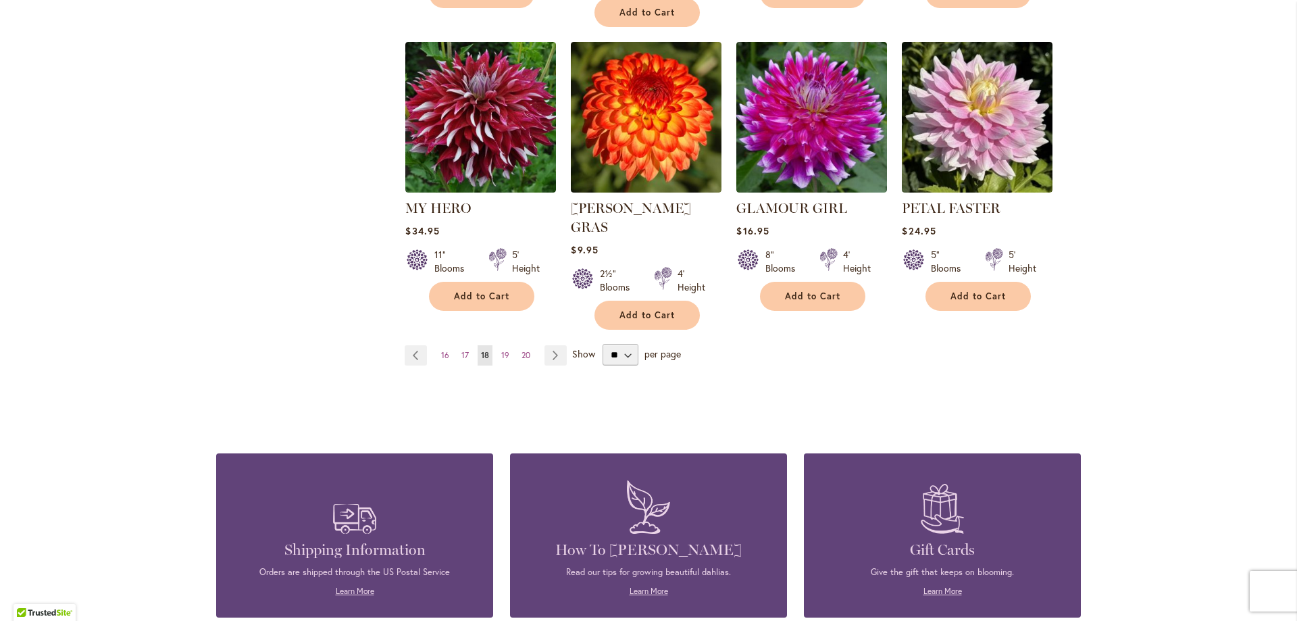
click at [547, 345] on link "Page Next" at bounding box center [555, 355] width 22 height 20
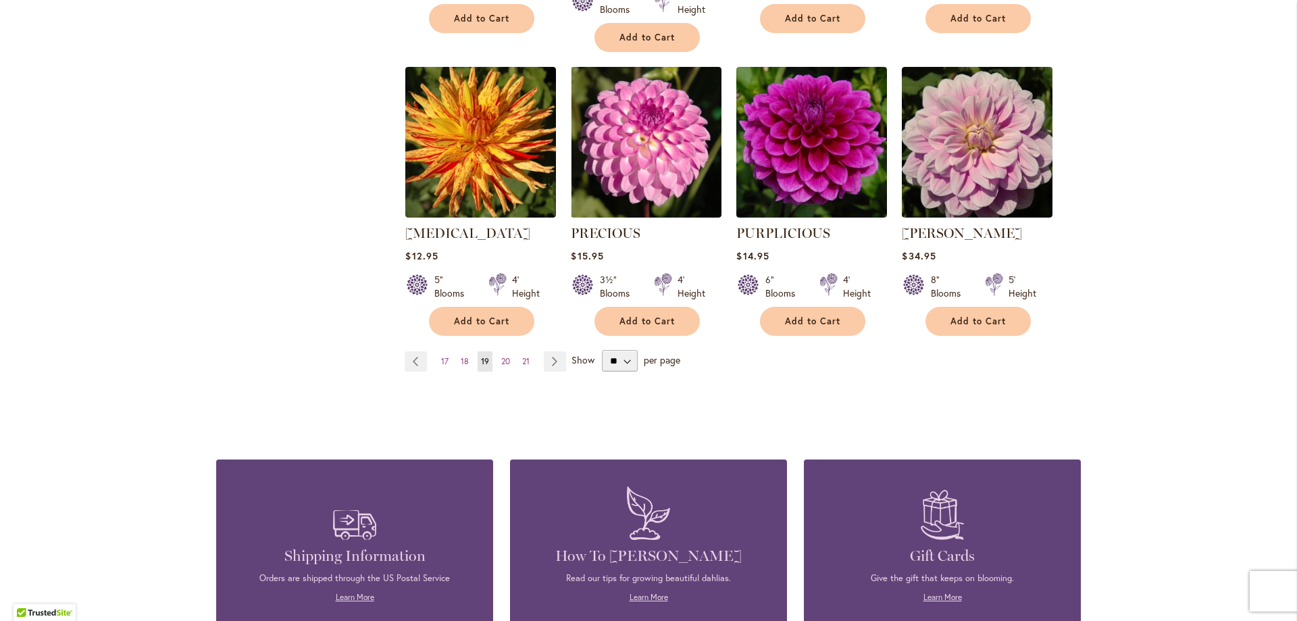
scroll to position [1136, 0]
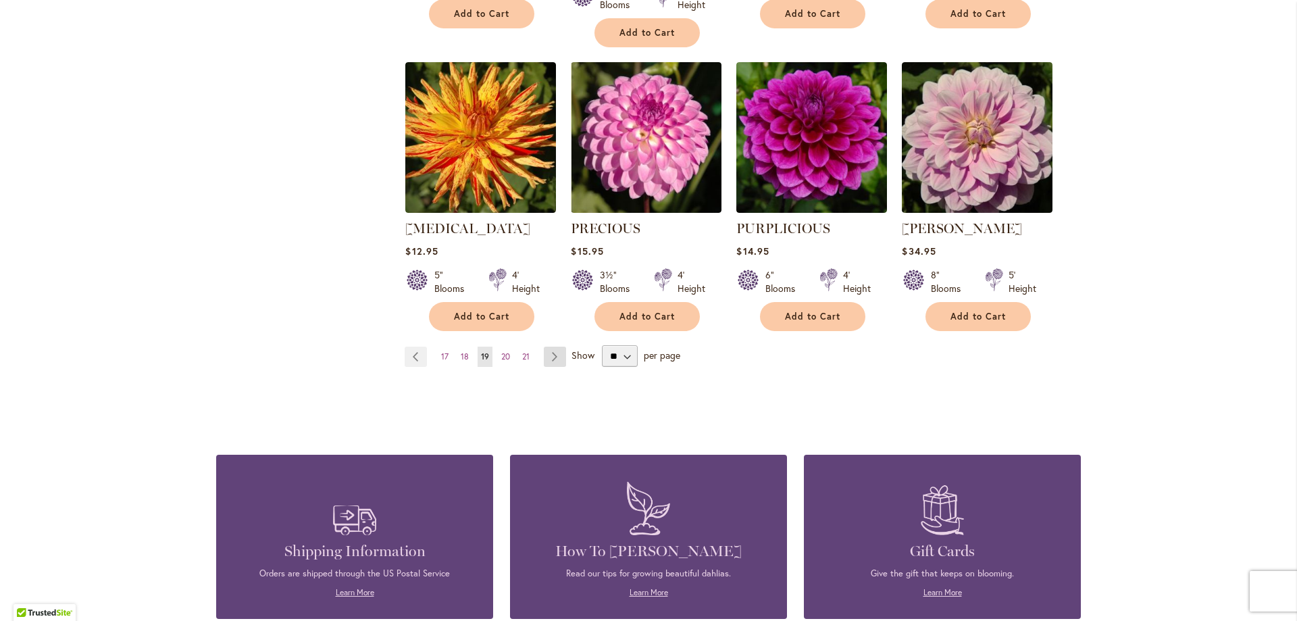
click at [546, 347] on link "Page Next" at bounding box center [555, 357] width 22 height 20
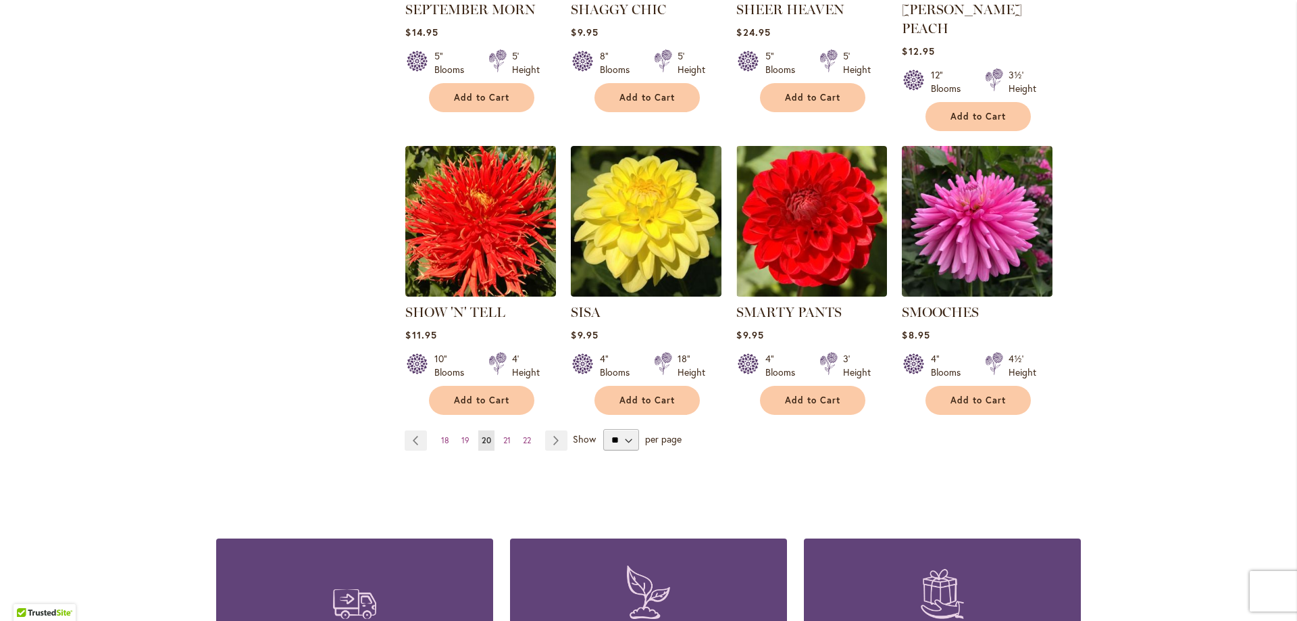
scroll to position [1038, 0]
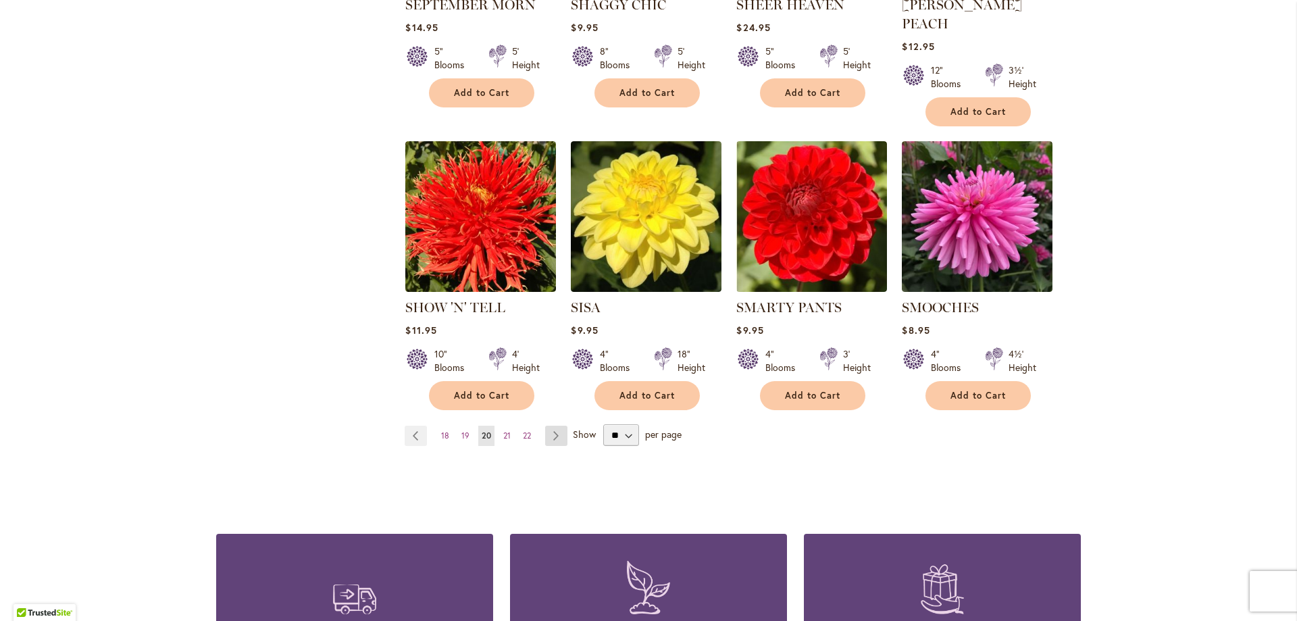
click at [555, 426] on link "Page Next" at bounding box center [556, 436] width 22 height 20
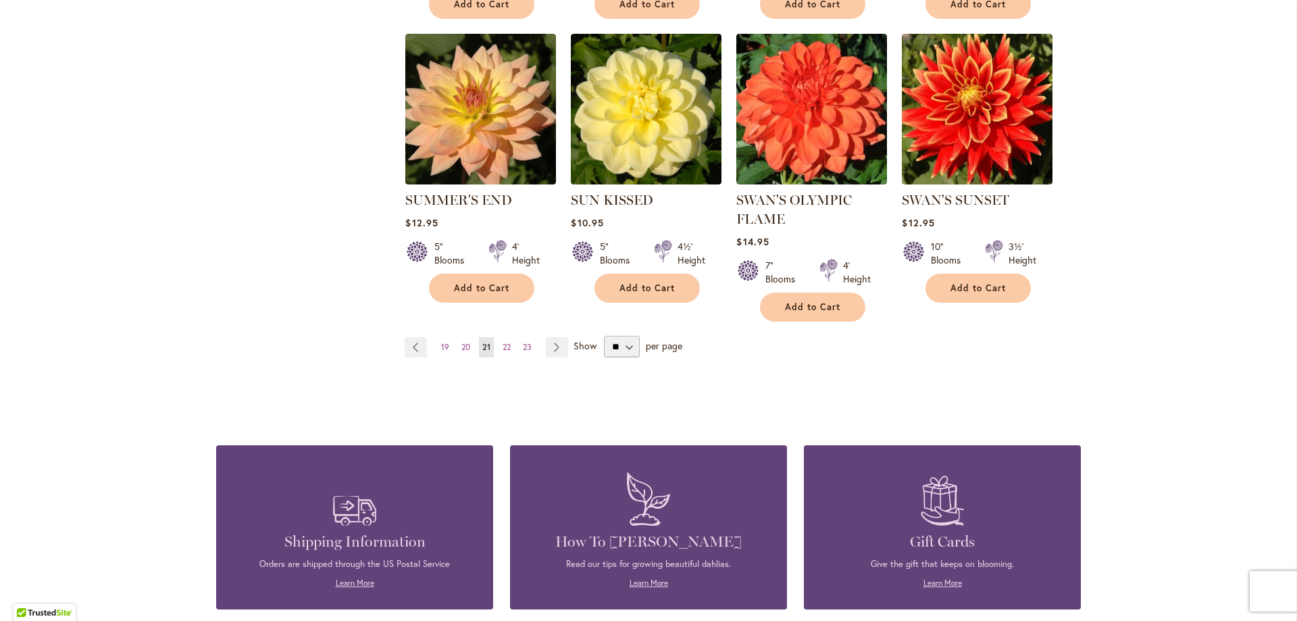
scroll to position [1131, 0]
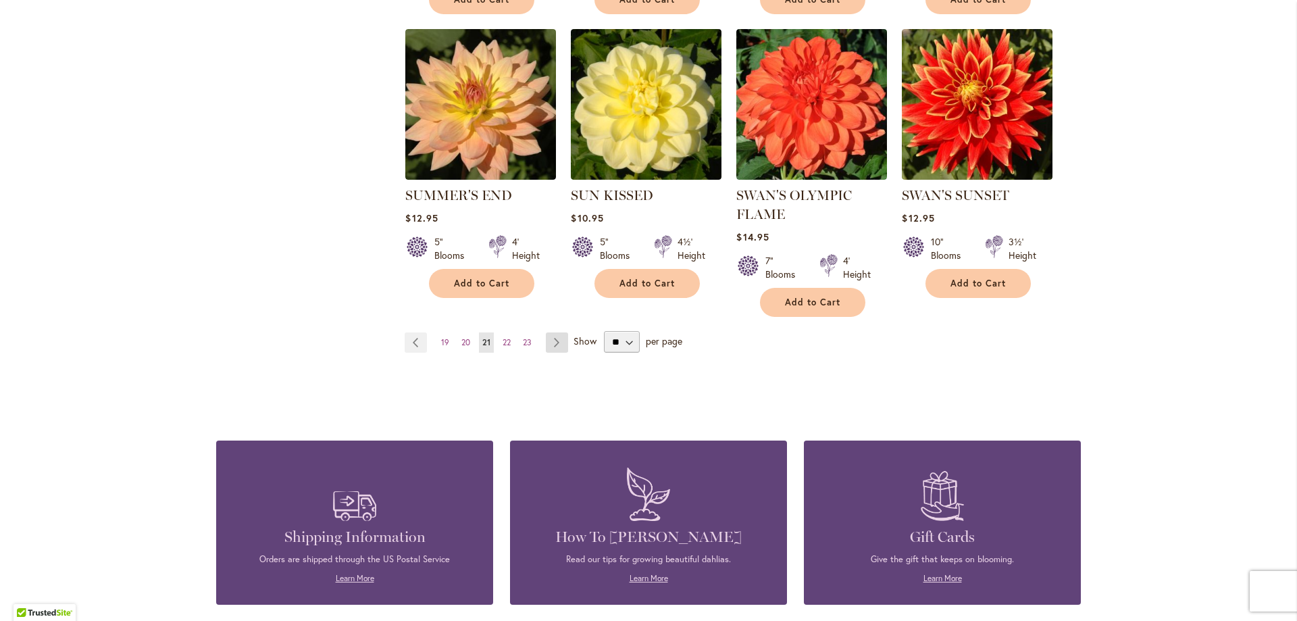
click at [553, 338] on link "Page Next" at bounding box center [557, 342] width 22 height 20
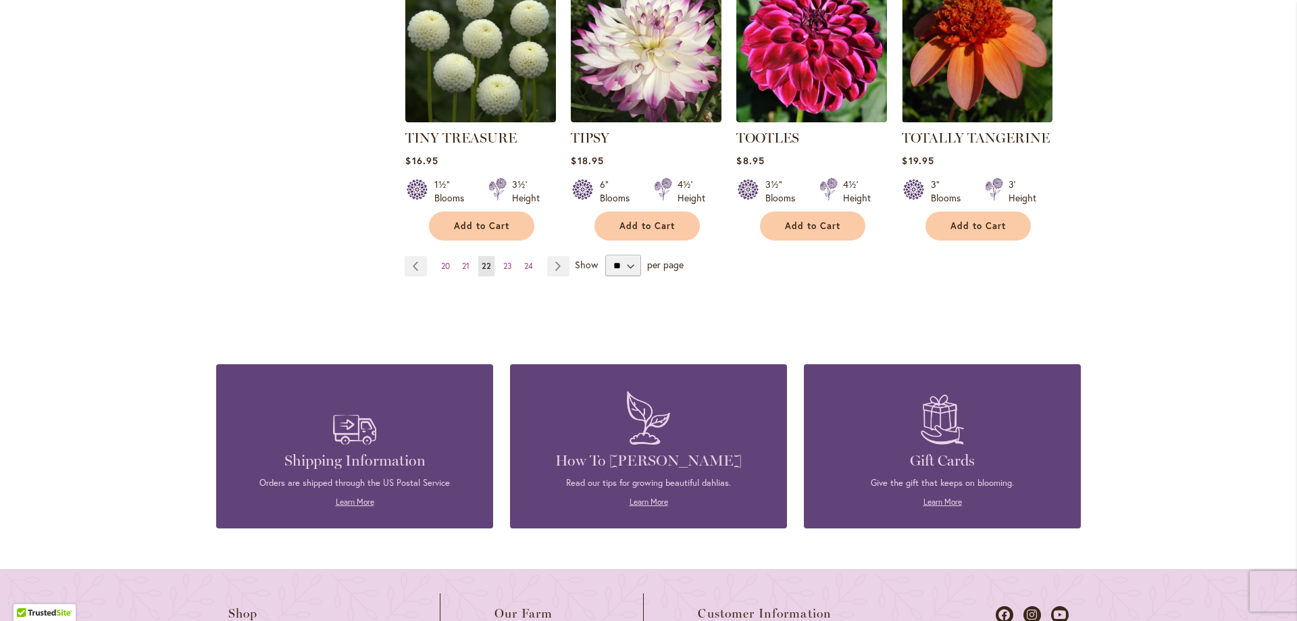
scroll to position [1191, 0]
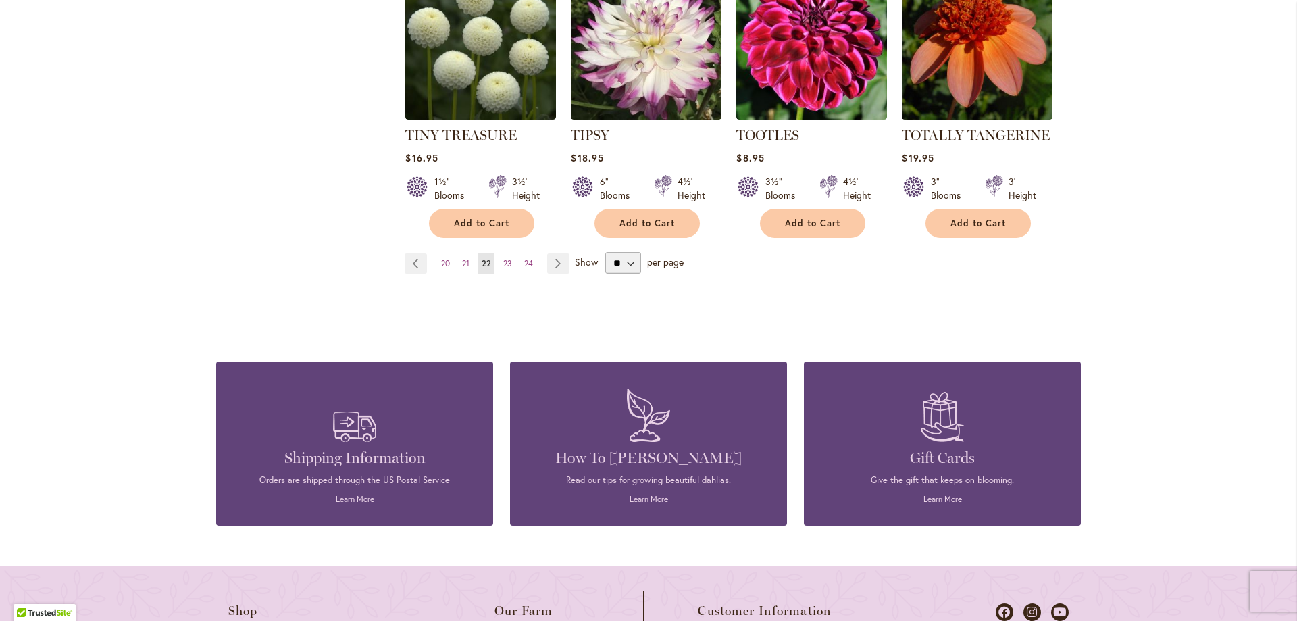
click at [555, 262] on link "Page Next" at bounding box center [558, 263] width 22 height 20
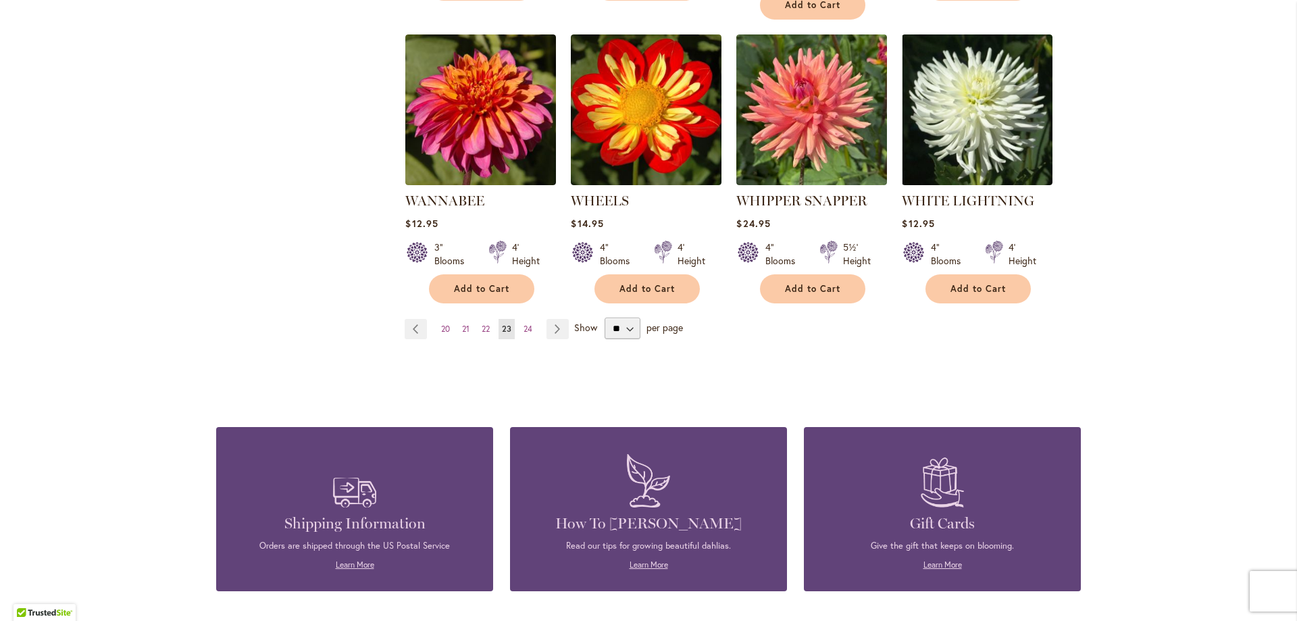
scroll to position [1147, 0]
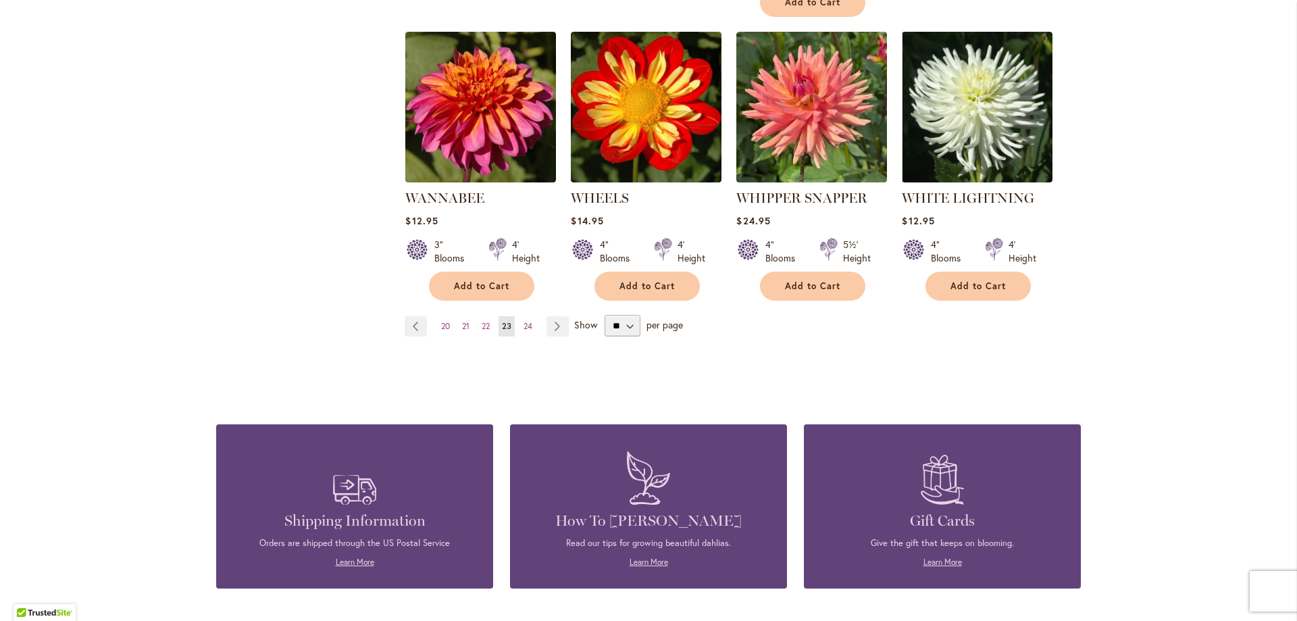
click at [553, 316] on link "Page Next" at bounding box center [557, 326] width 22 height 20
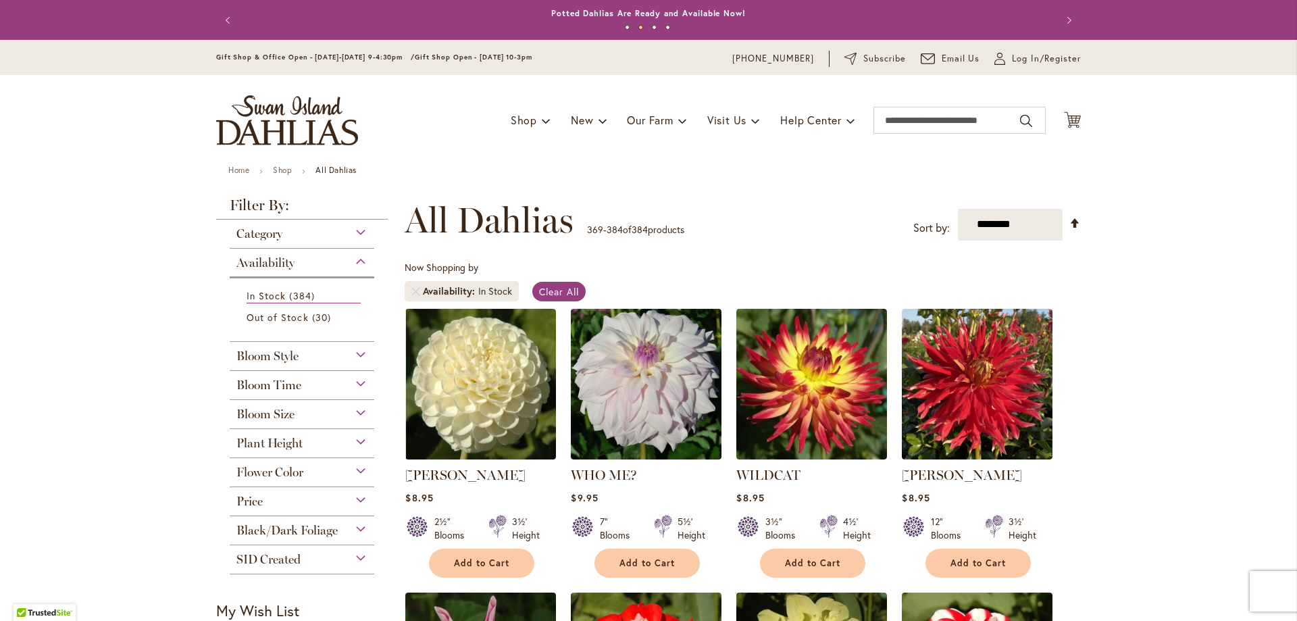
click at [356, 351] on div "Bloom Style" at bounding box center [302, 353] width 145 height 22
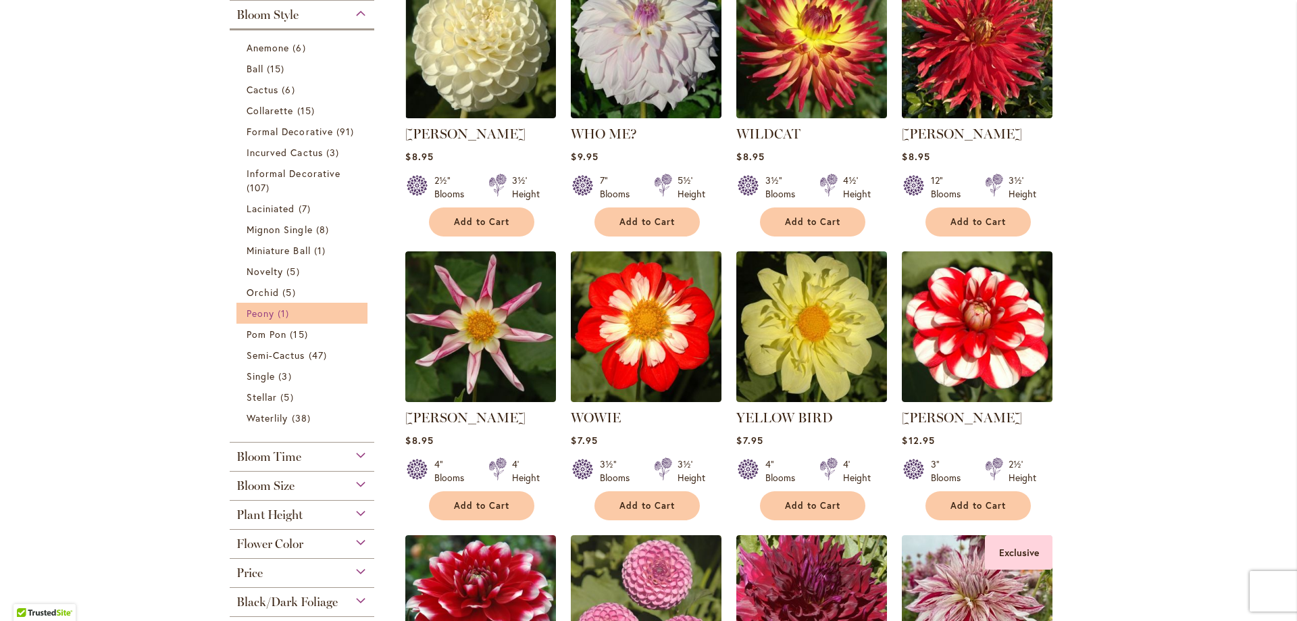
click at [247, 309] on span "Peony" at bounding box center [261, 313] width 28 height 13
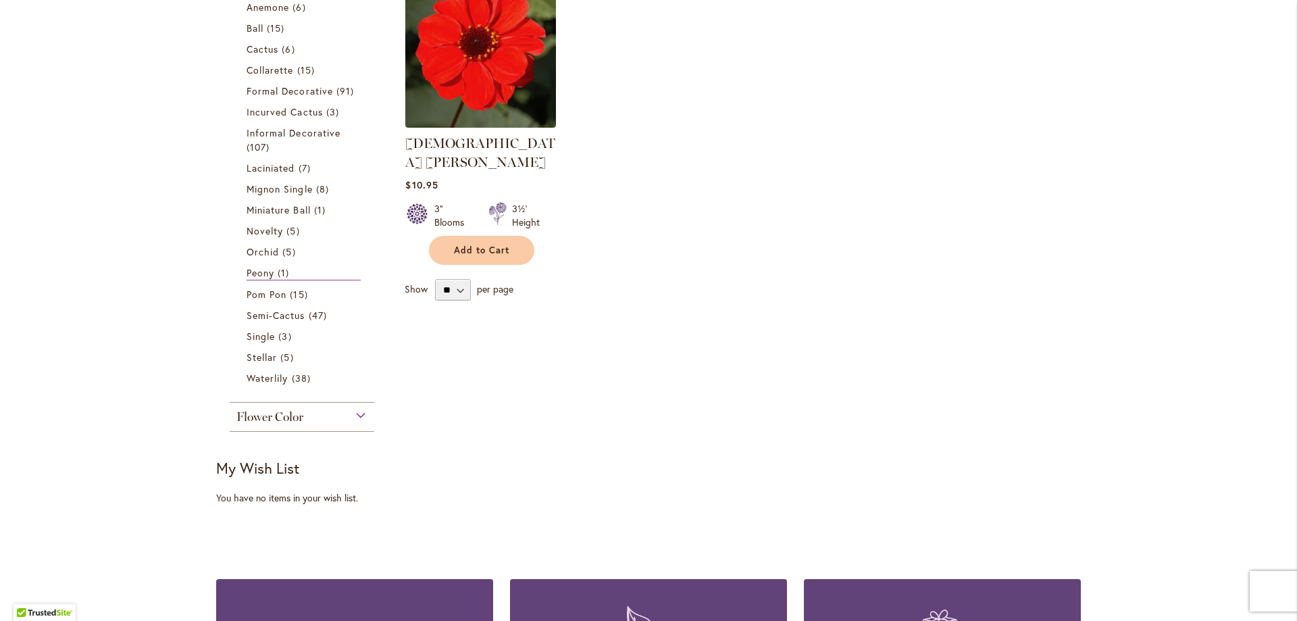
scroll to position [333, 0]
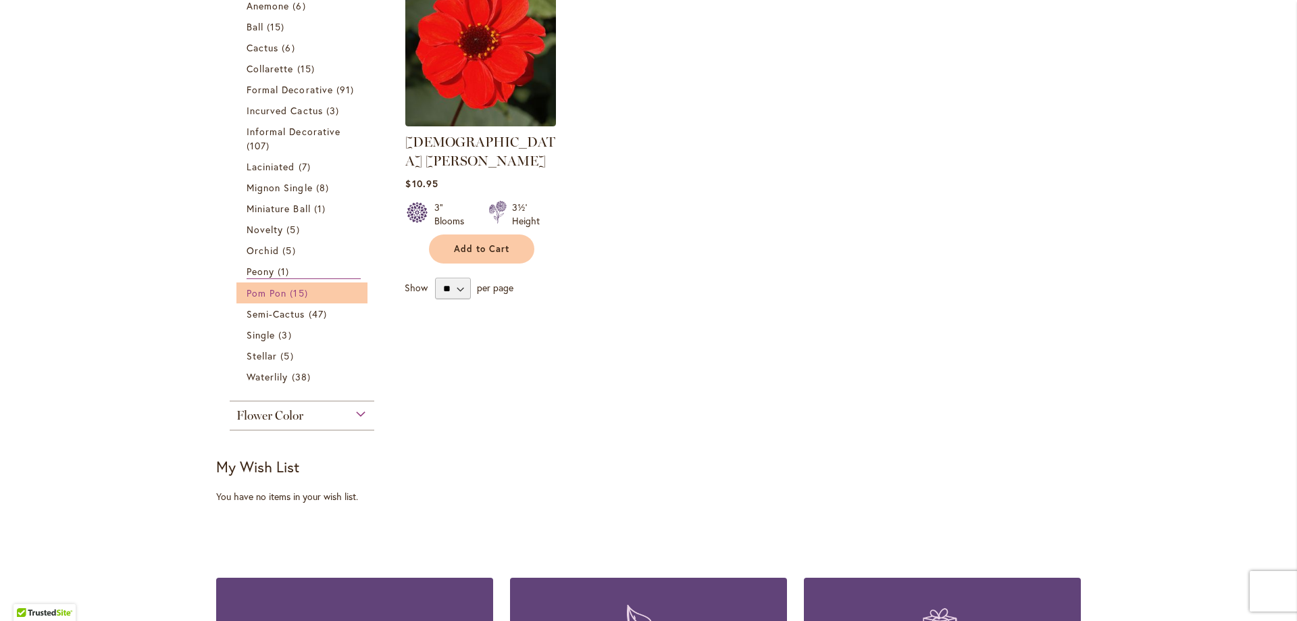
click at [278, 289] on span "Pom Pon" at bounding box center [267, 292] width 40 height 13
